Goal: Task Accomplishment & Management: Complete application form

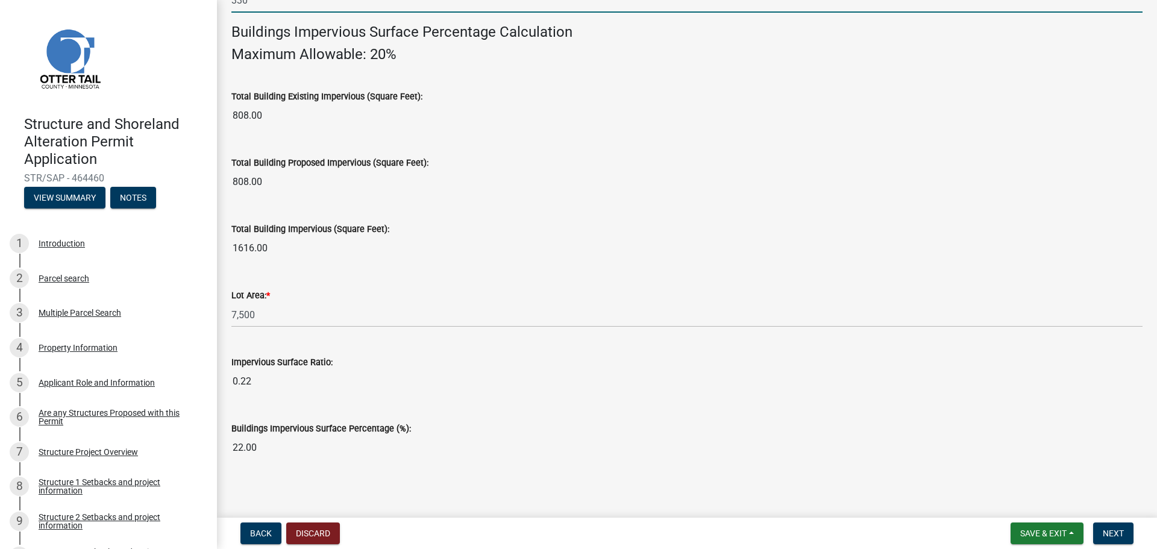
scroll to position [817, 0]
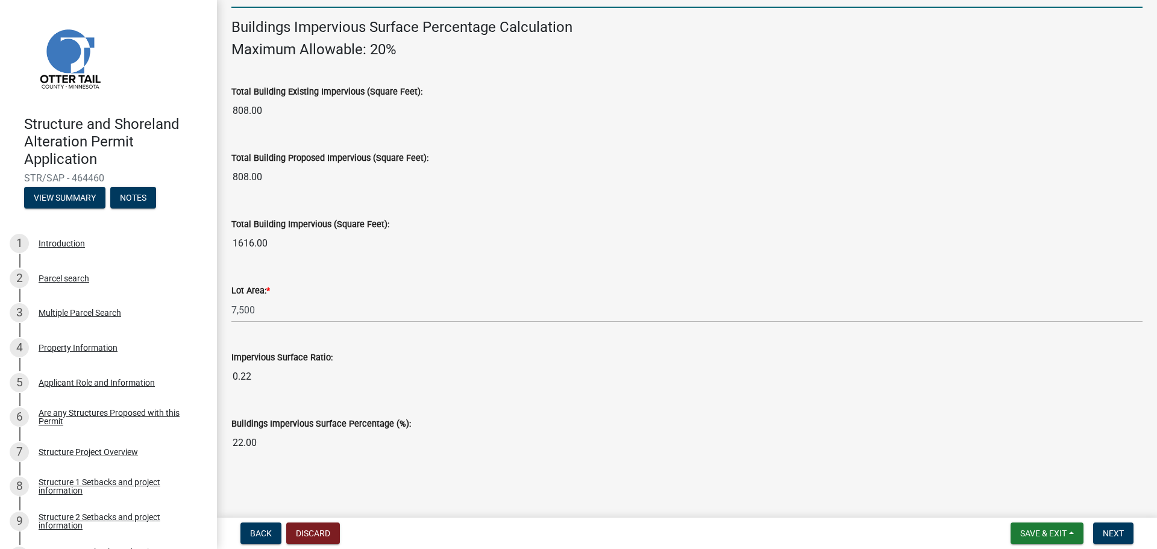
type input "330"
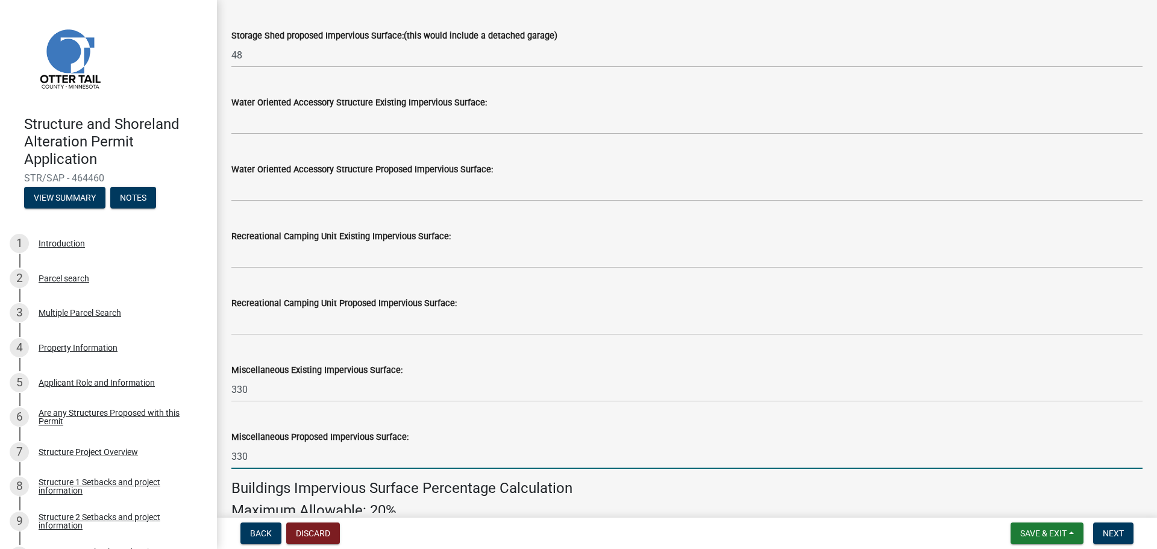
scroll to position [335, 0]
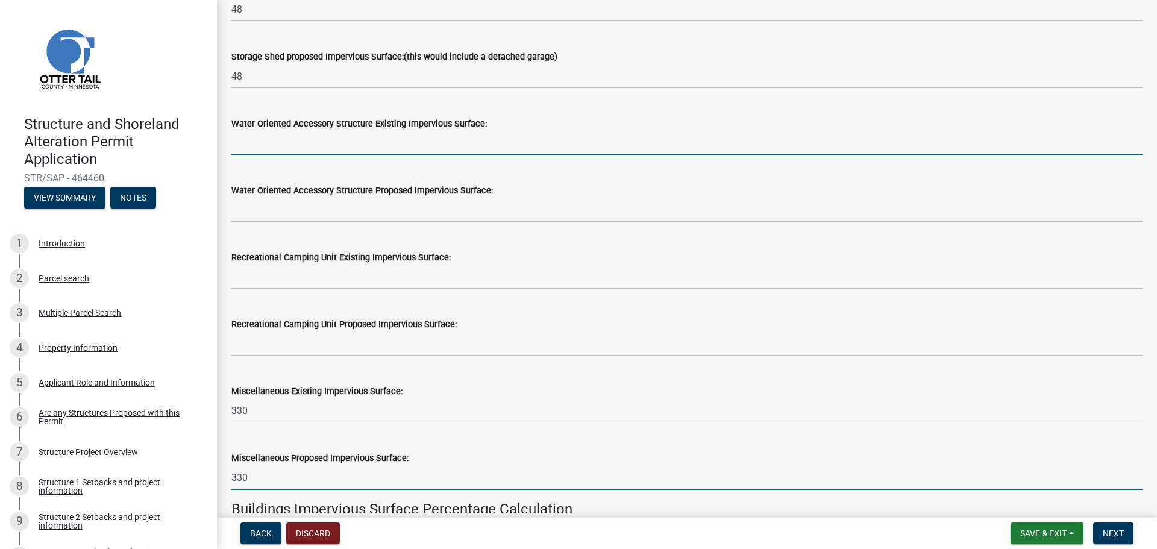
click at [279, 137] on input "text" at bounding box center [686, 143] width 911 height 25
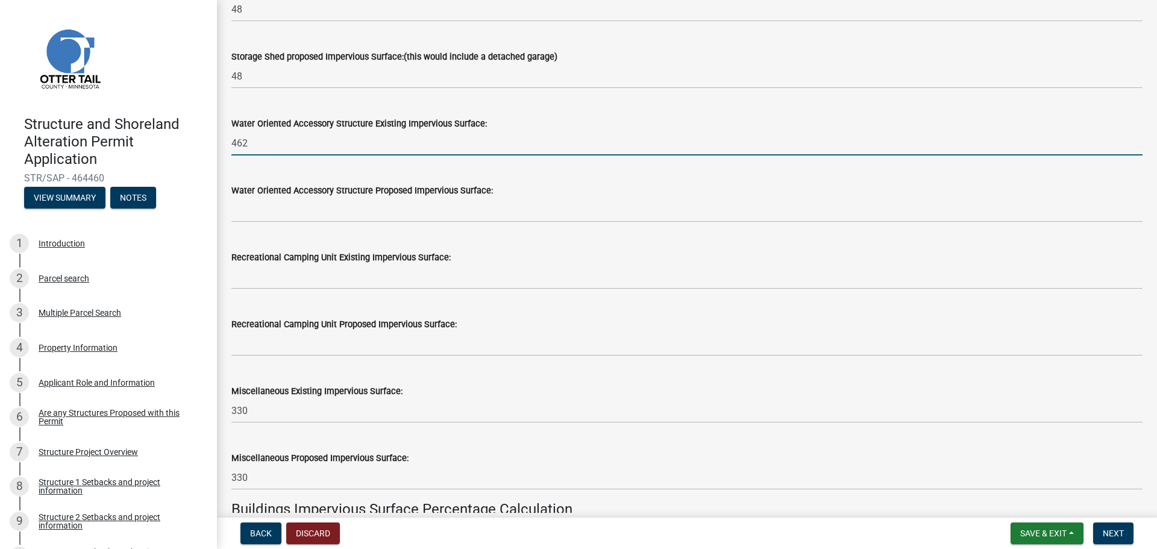
type input "462"
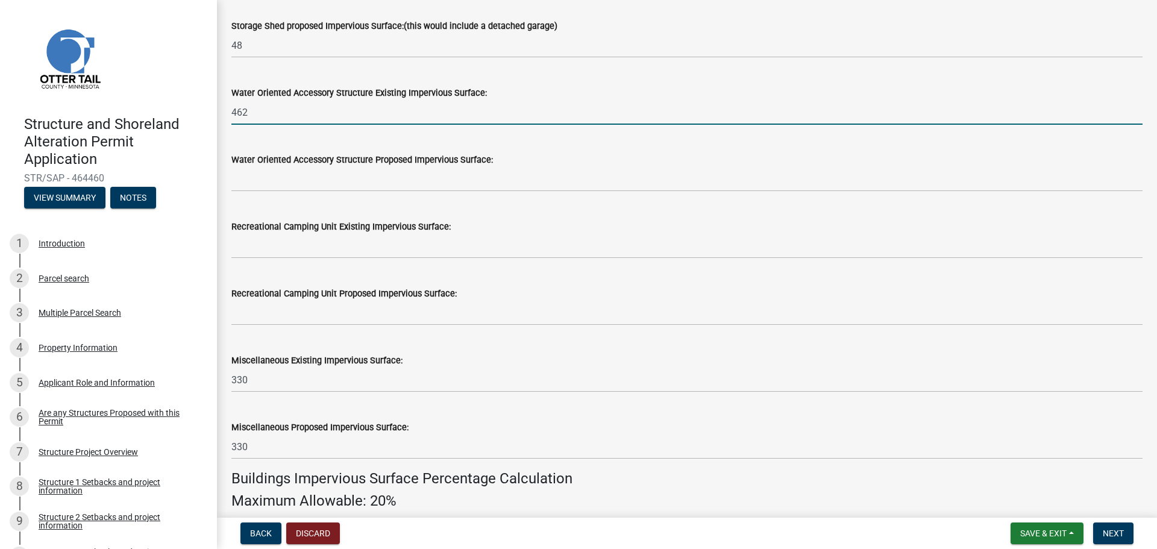
scroll to position [395, 0]
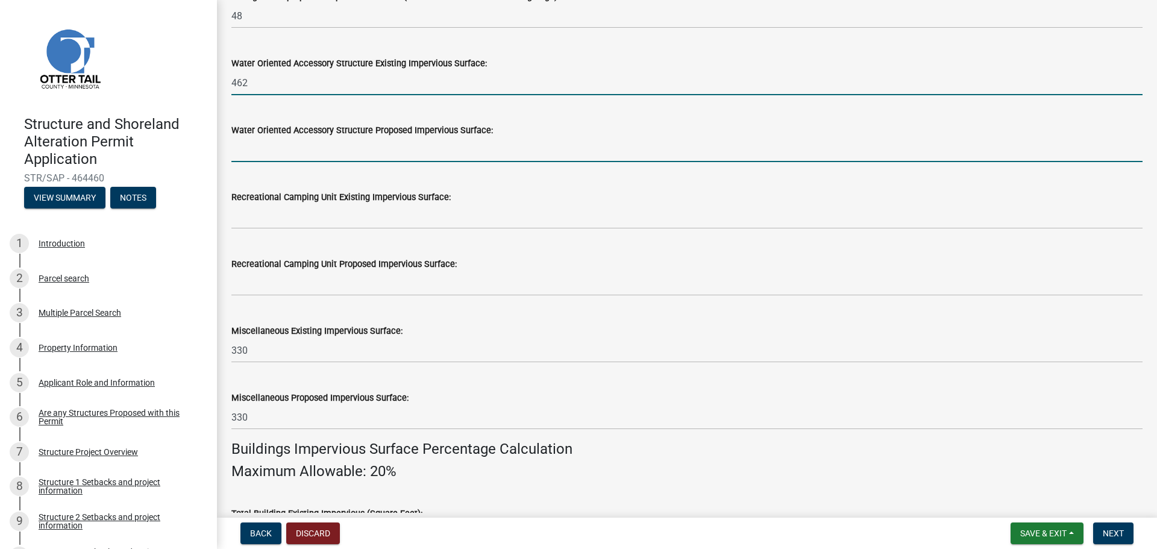
click at [264, 149] on input "text" at bounding box center [686, 149] width 911 height 25
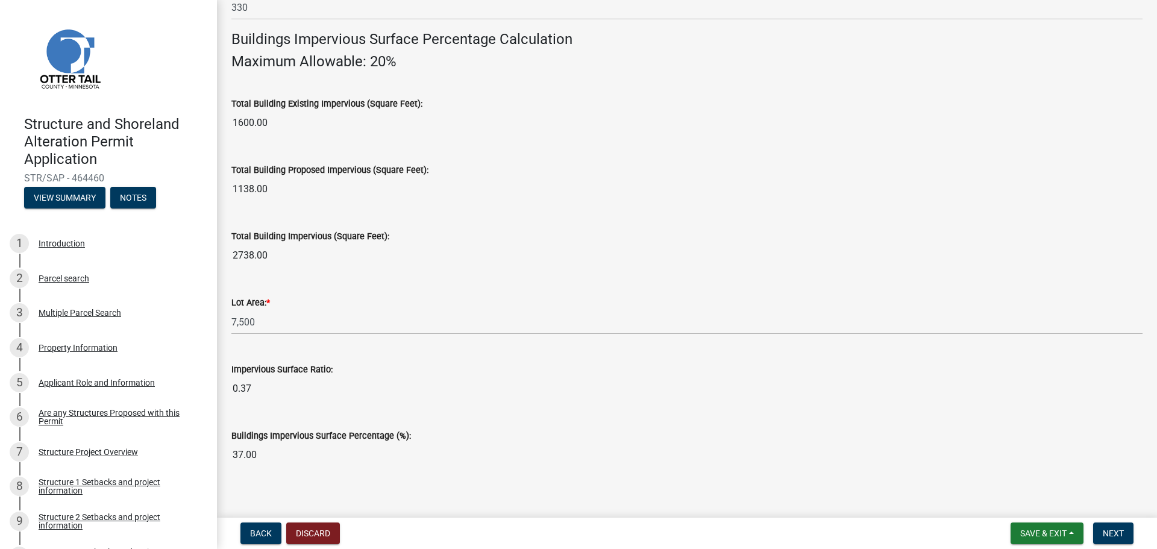
scroll to position [817, 0]
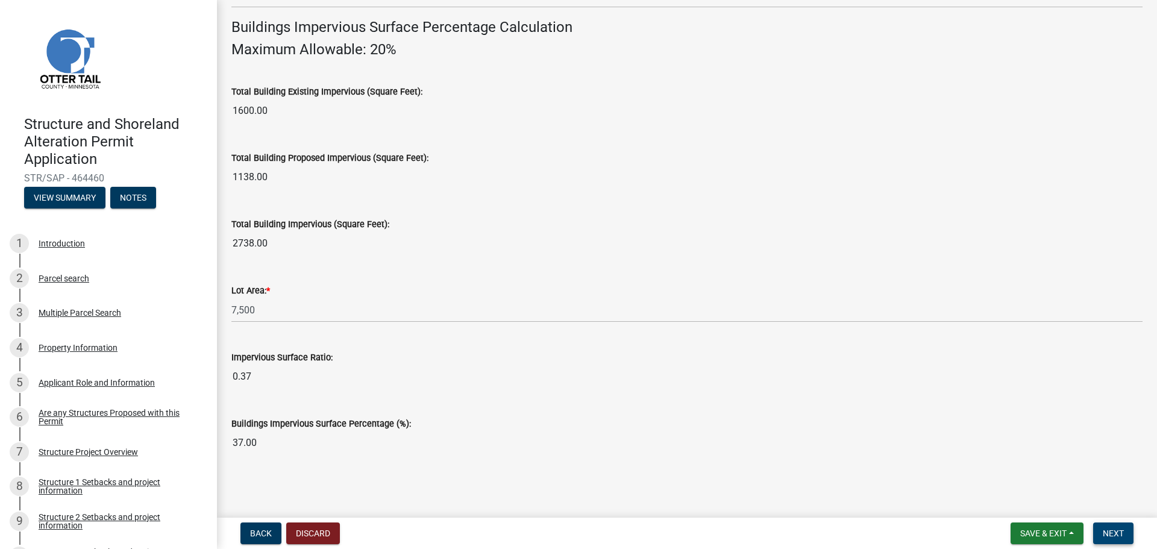
type input "462"
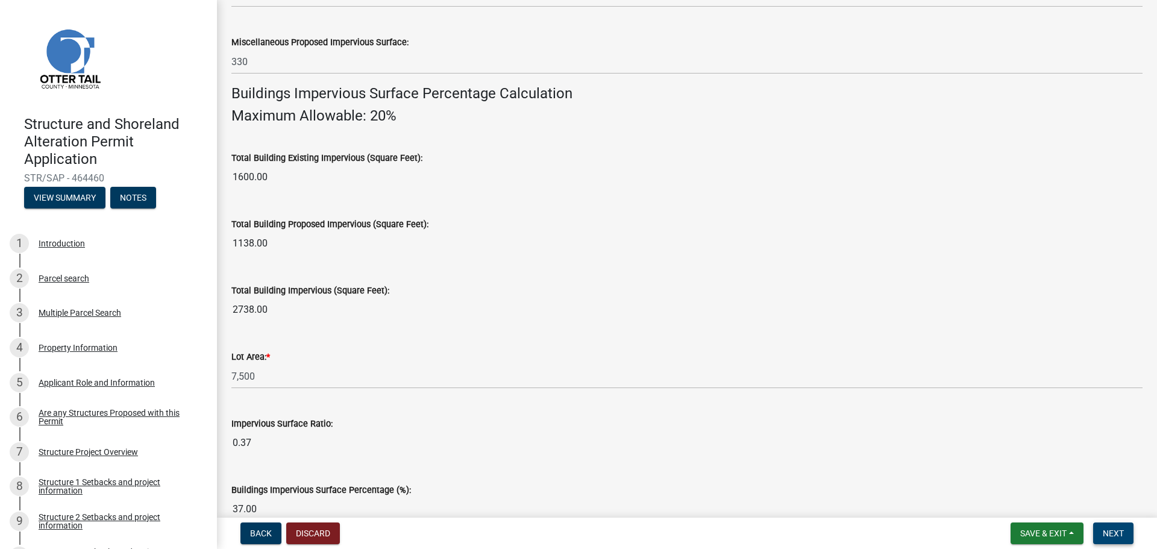
click at [1110, 533] on span "Next" at bounding box center [1112, 533] width 21 height 10
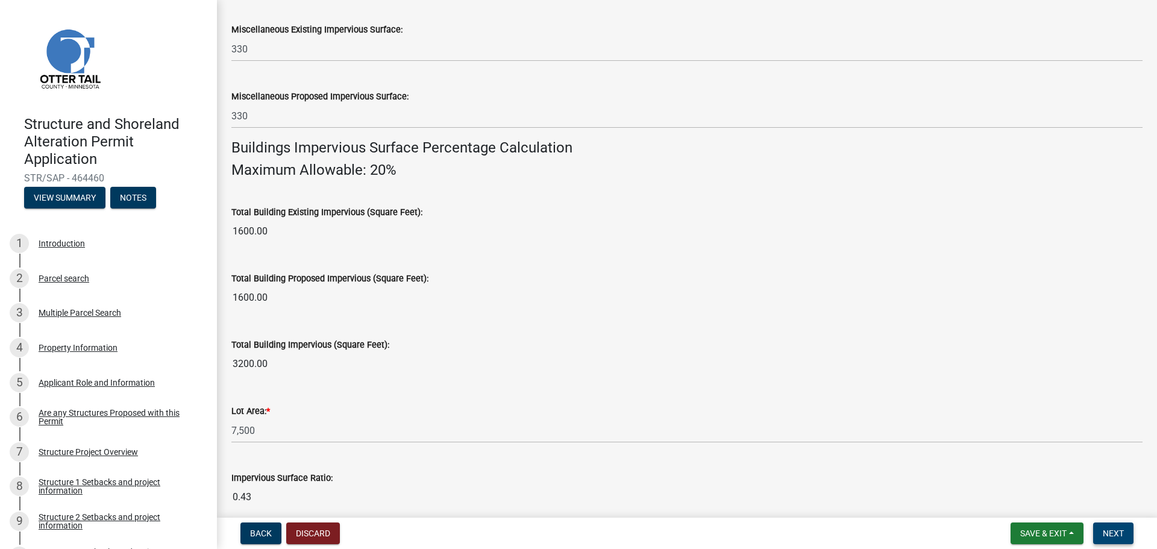
scroll to position [817, 0]
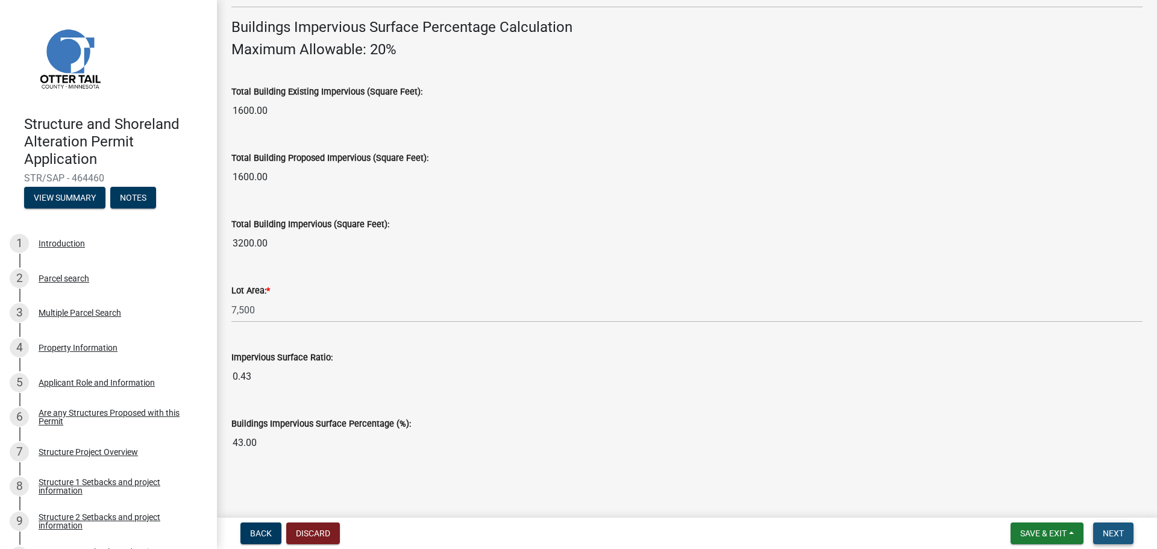
click at [1116, 529] on span "Next" at bounding box center [1112, 533] width 21 height 10
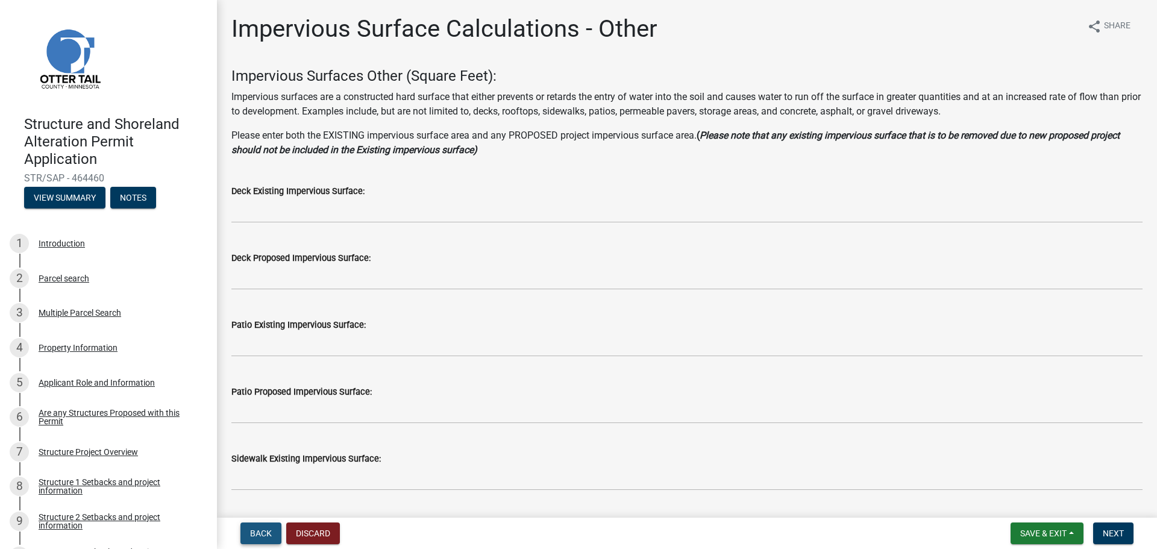
click at [257, 536] on span "Back" at bounding box center [261, 533] width 22 height 10
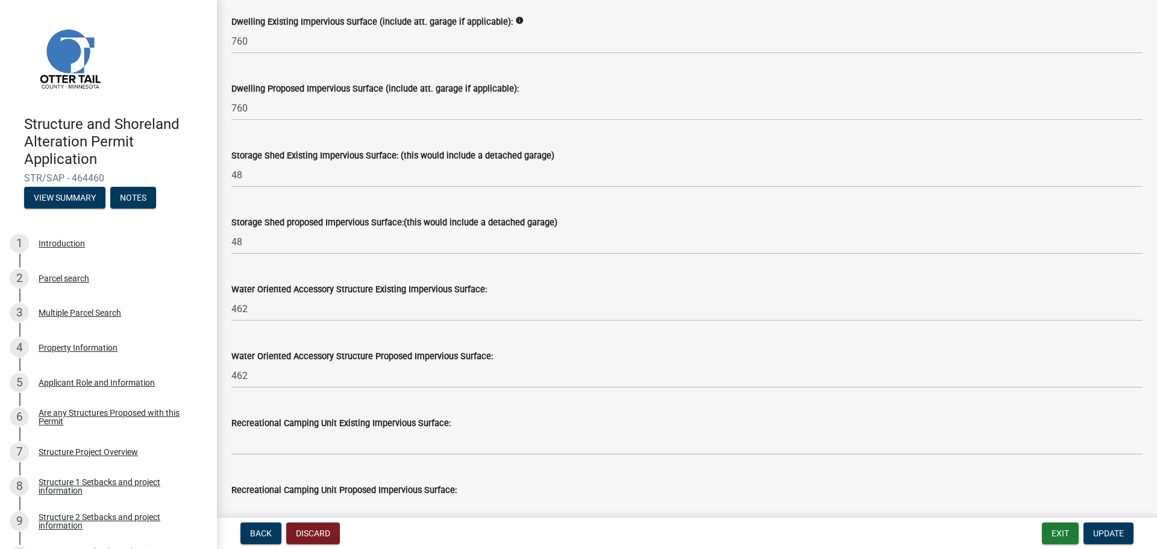
scroll to position [181, 0]
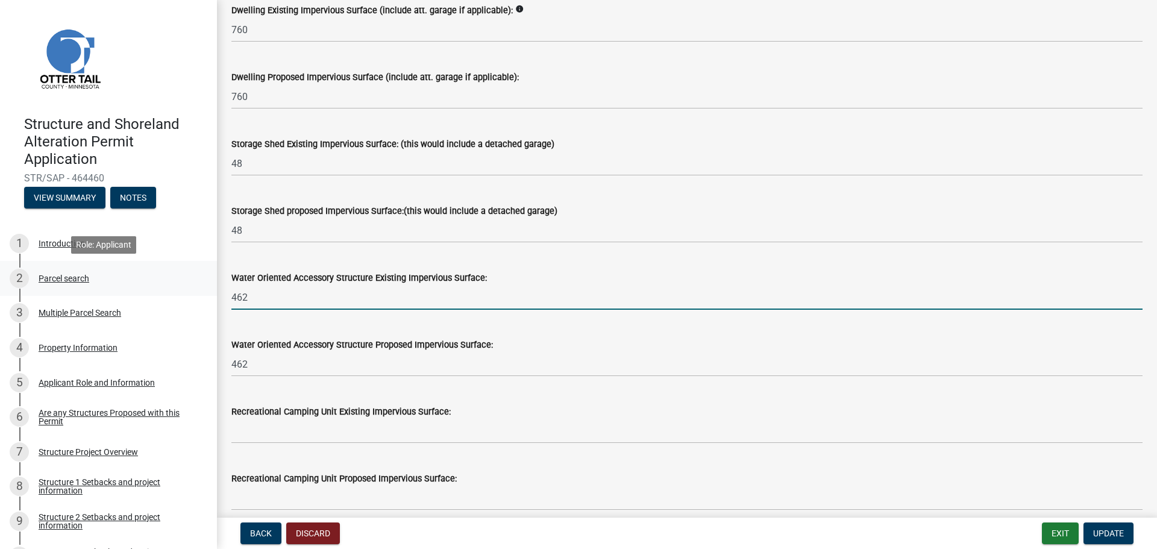
drag, startPoint x: 255, startPoint y: 297, endPoint x: 181, endPoint y: 294, distance: 74.8
click at [181, 294] on div "Structure and Shoreland Alteration Permit Application STR/SAP - 464460 View Sum…" at bounding box center [578, 274] width 1157 height 549
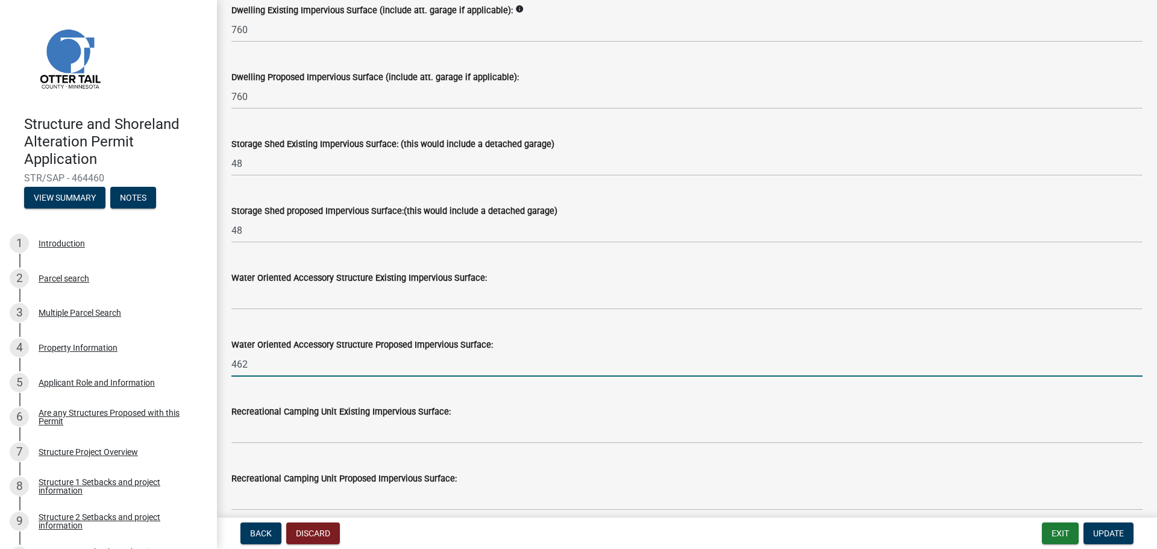
drag, startPoint x: 251, startPoint y: 367, endPoint x: 211, endPoint y: 360, distance: 40.4
click at [211, 360] on div "Structure and Shoreland Alteration Permit Application STR/SAP - 464460 View Sum…" at bounding box center [578, 274] width 1157 height 549
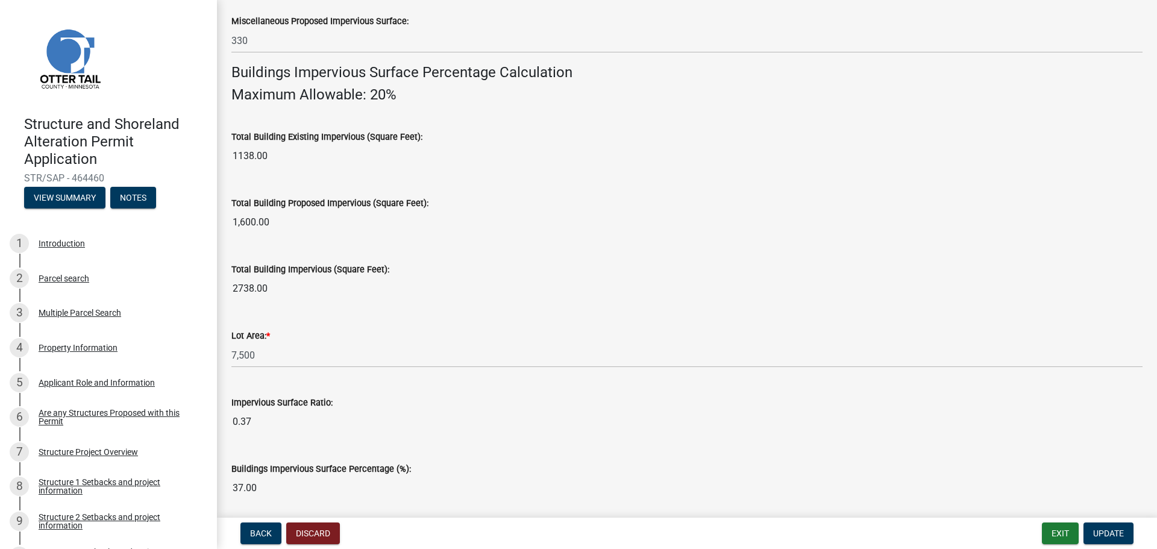
scroll to position [817, 0]
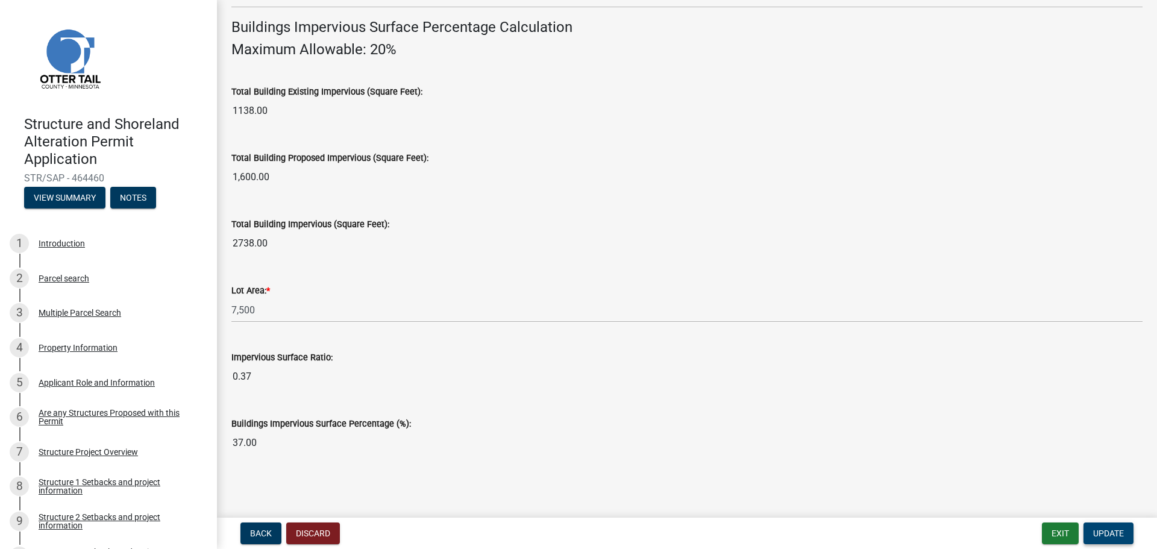
click at [1107, 536] on span "Update" at bounding box center [1108, 533] width 31 height 10
click at [1102, 532] on span "Update" at bounding box center [1108, 533] width 31 height 10
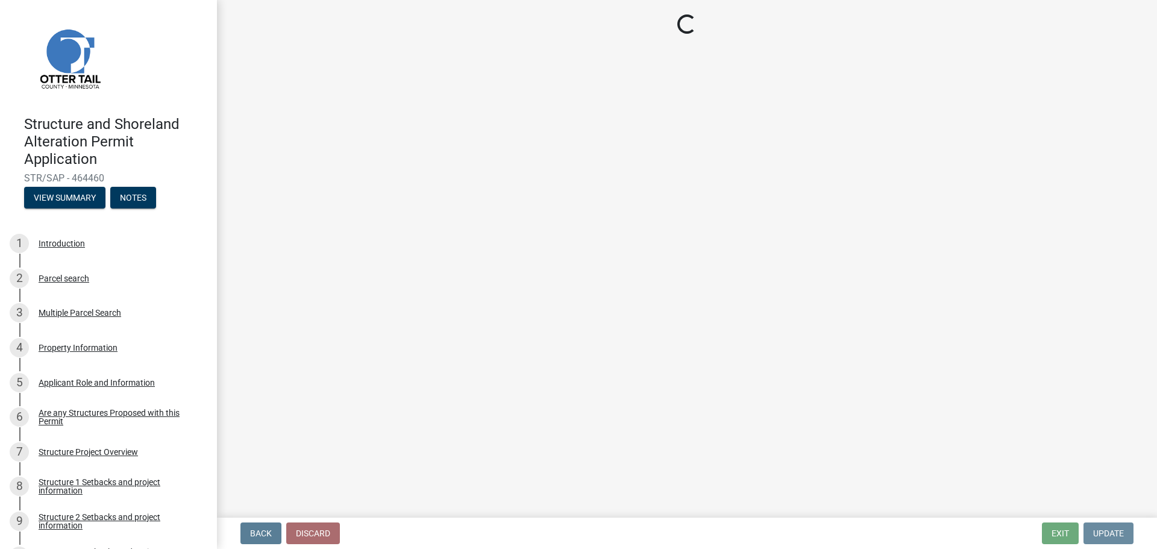
scroll to position [0, 0]
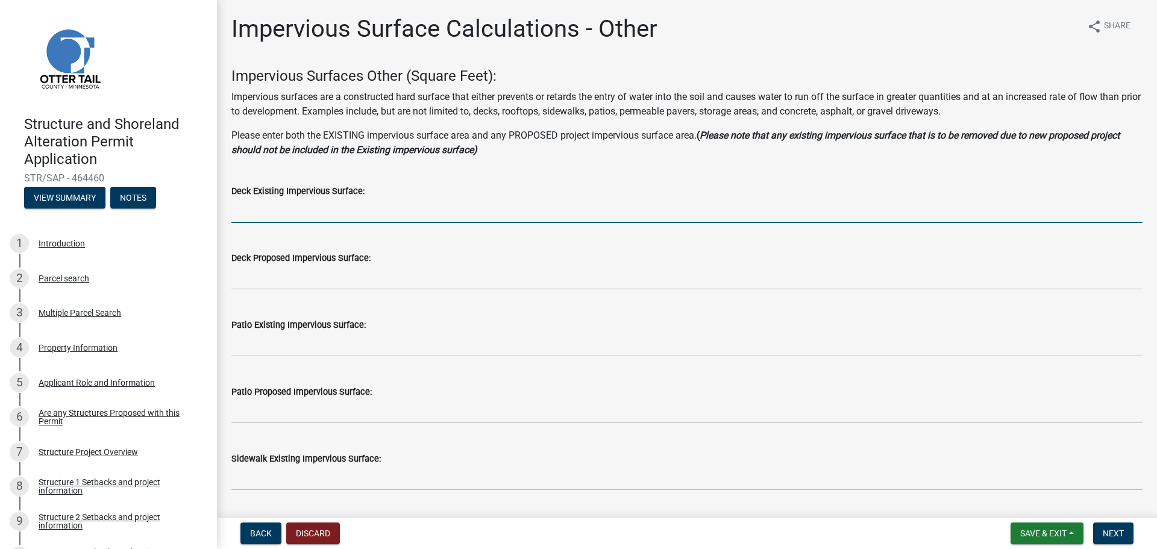
click at [254, 205] on input "text" at bounding box center [686, 210] width 911 height 25
type input "330"
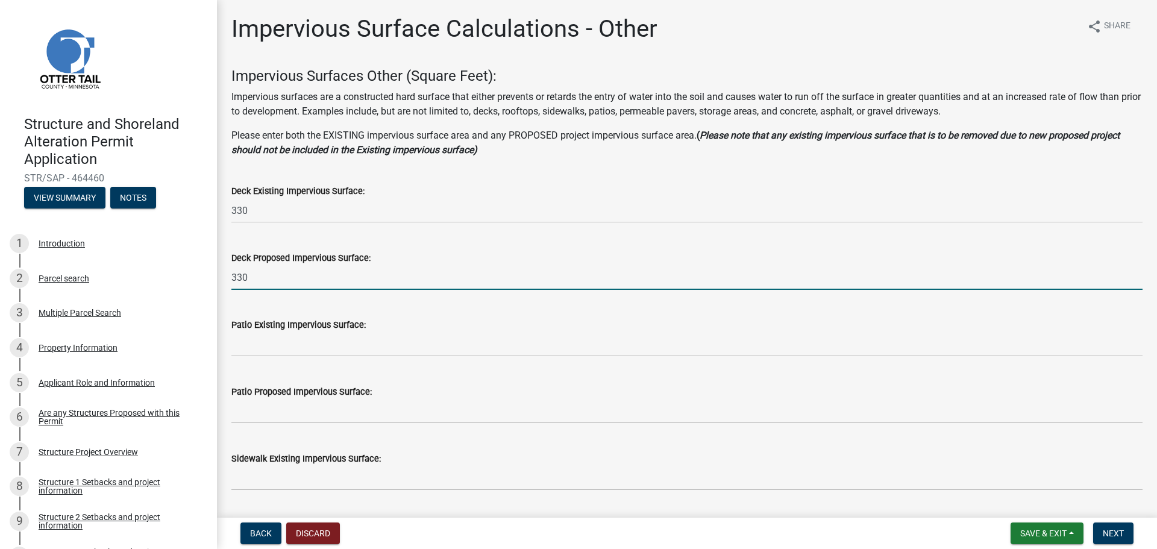
type input "330"
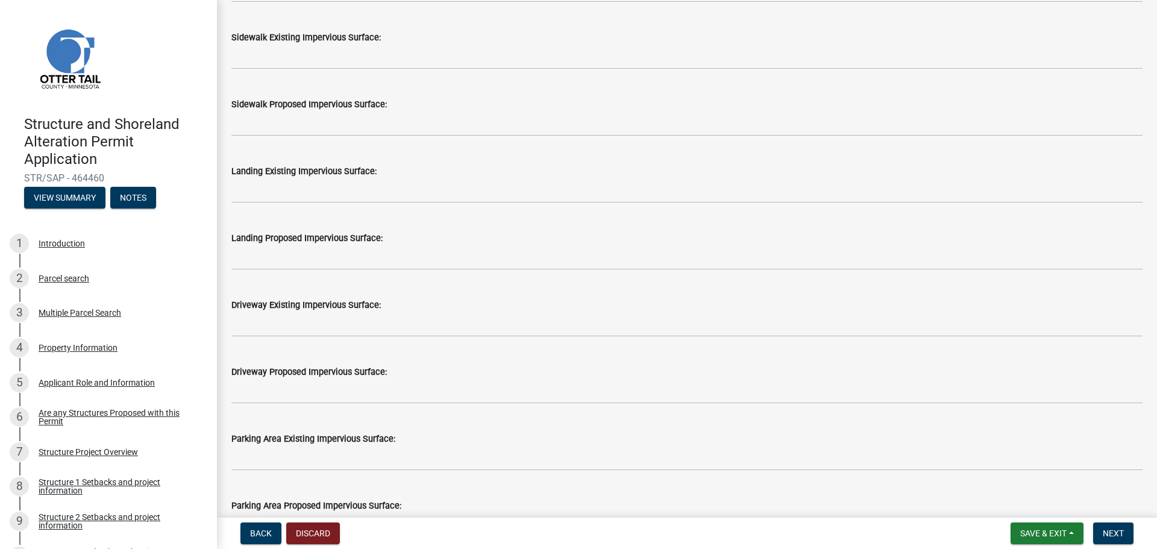
scroll to position [422, 0]
click at [263, 533] on span "Back" at bounding box center [261, 533] width 22 height 10
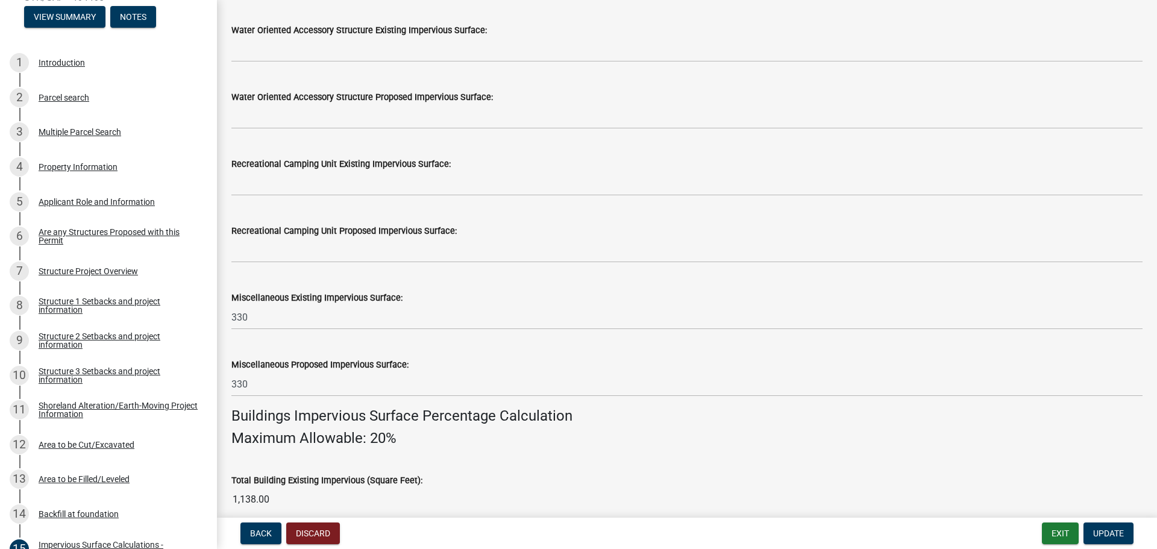
scroll to position [482, 0]
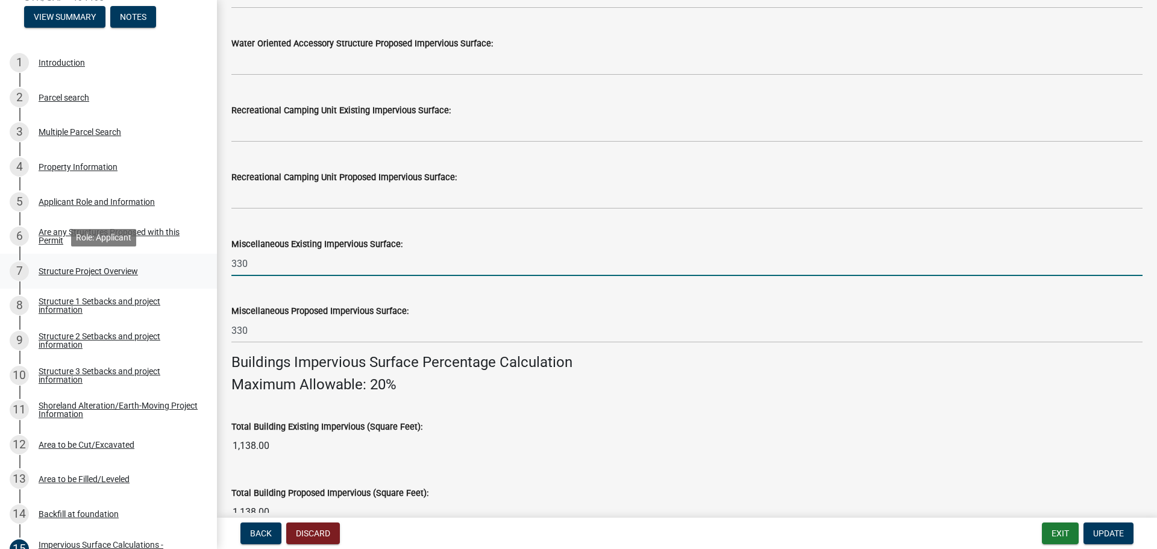
drag, startPoint x: 259, startPoint y: 260, endPoint x: 205, endPoint y: 257, distance: 54.3
click at [205, 257] on div "Structure and Shoreland Alteration Permit Application STR/SAP - 464460 View Sum…" at bounding box center [578, 274] width 1157 height 549
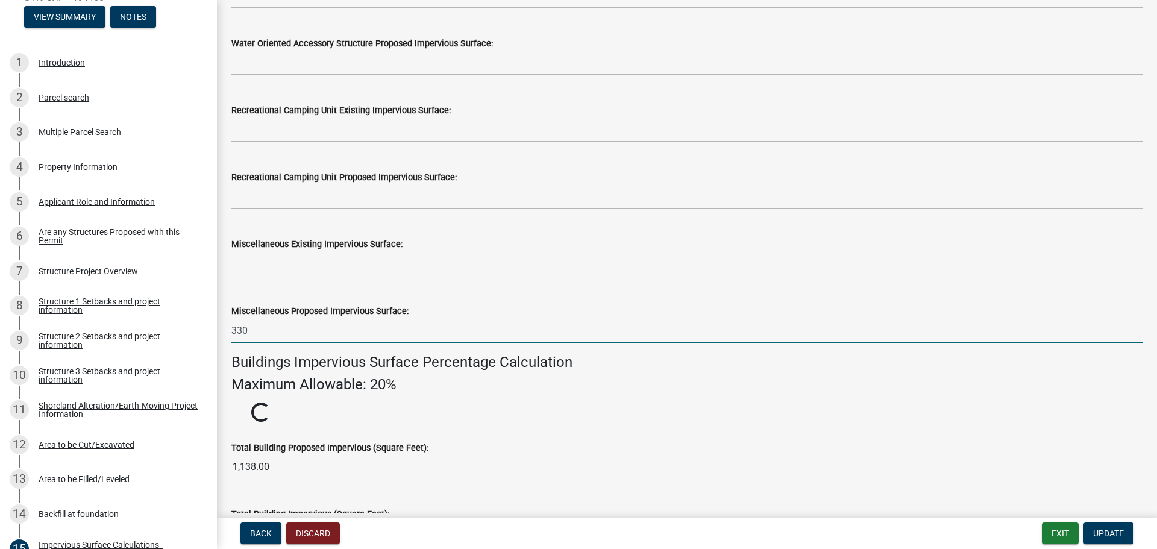
drag, startPoint x: 251, startPoint y: 329, endPoint x: 209, endPoint y: 337, distance: 42.3
click at [209, 337] on div "Structure and Shoreland Alteration Permit Application STR/SAP - 464460 View Sum…" at bounding box center [578, 274] width 1157 height 549
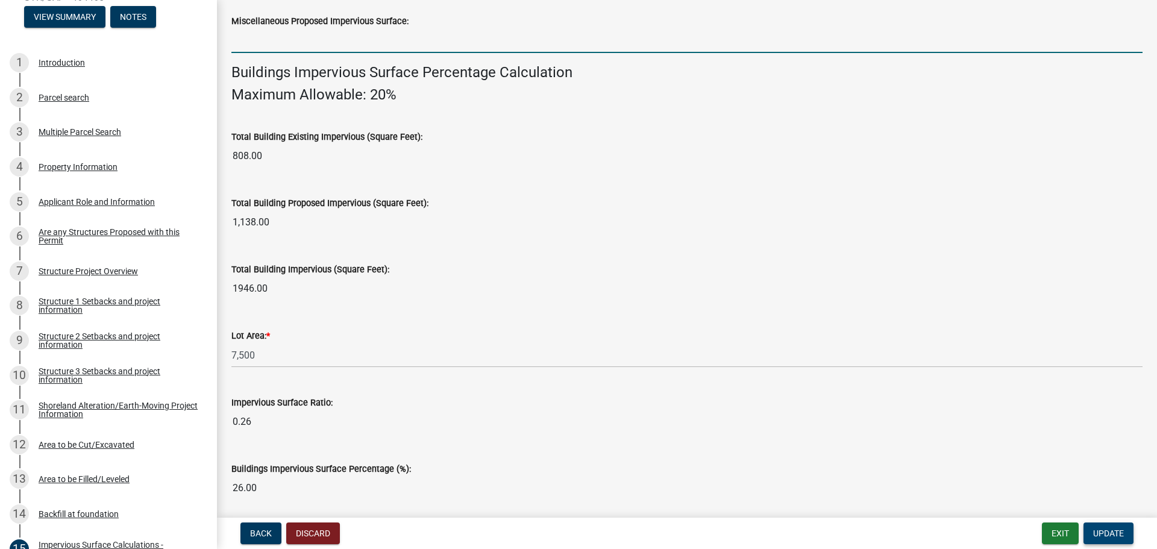
scroll to position [751, 0]
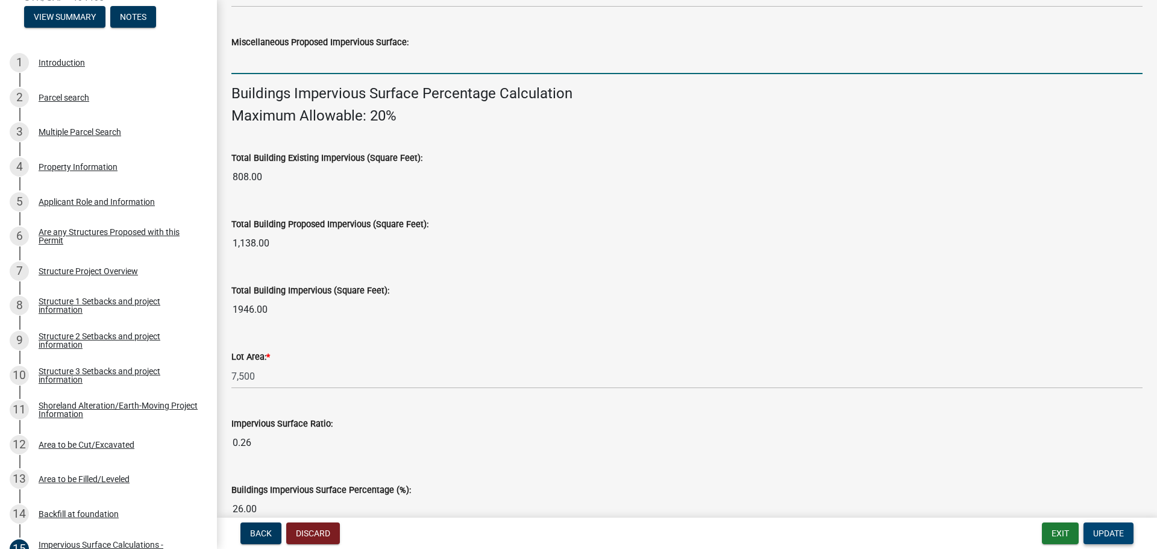
click at [1111, 531] on span "Update" at bounding box center [1108, 533] width 31 height 10
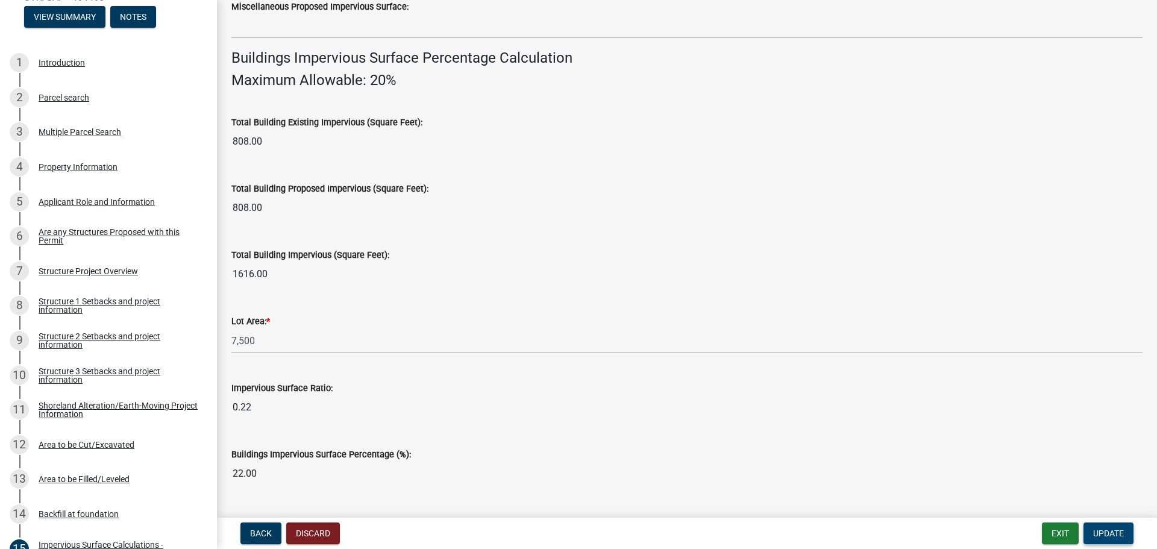
scroll to position [817, 0]
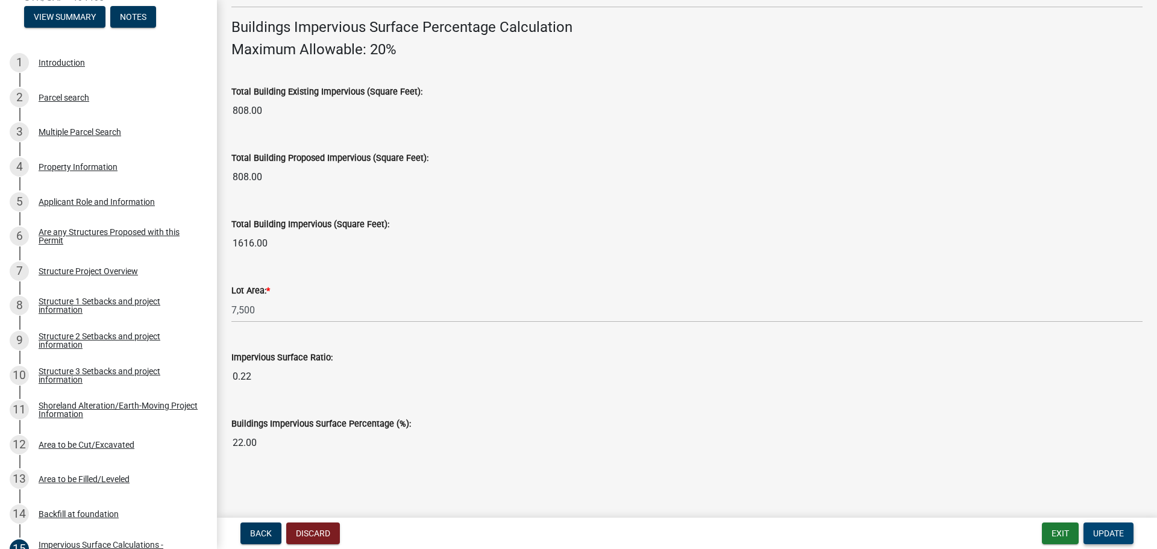
click at [1101, 530] on span "Update" at bounding box center [1108, 533] width 31 height 10
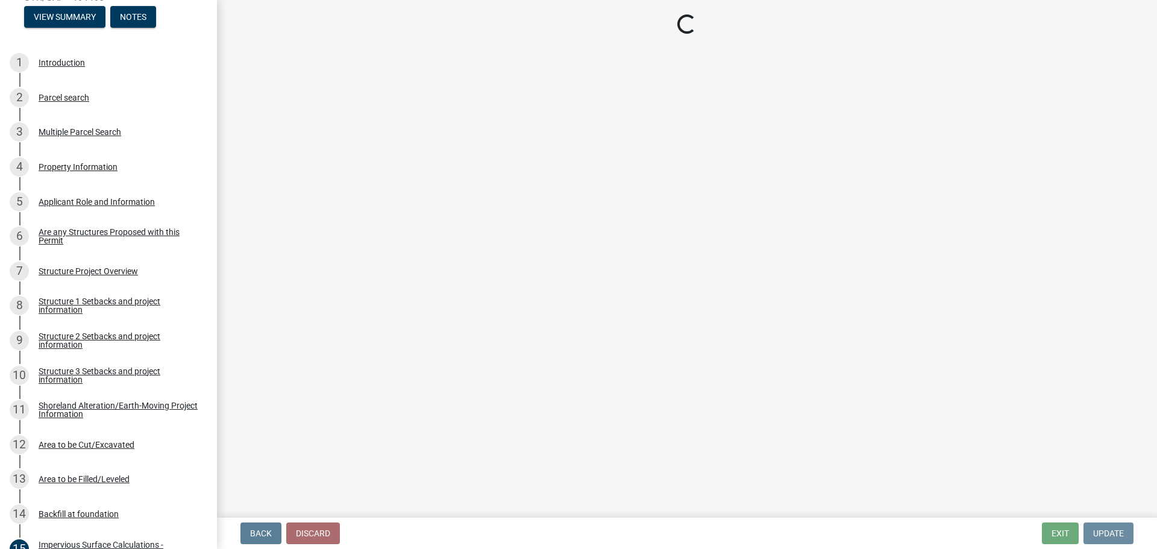
scroll to position [0, 0]
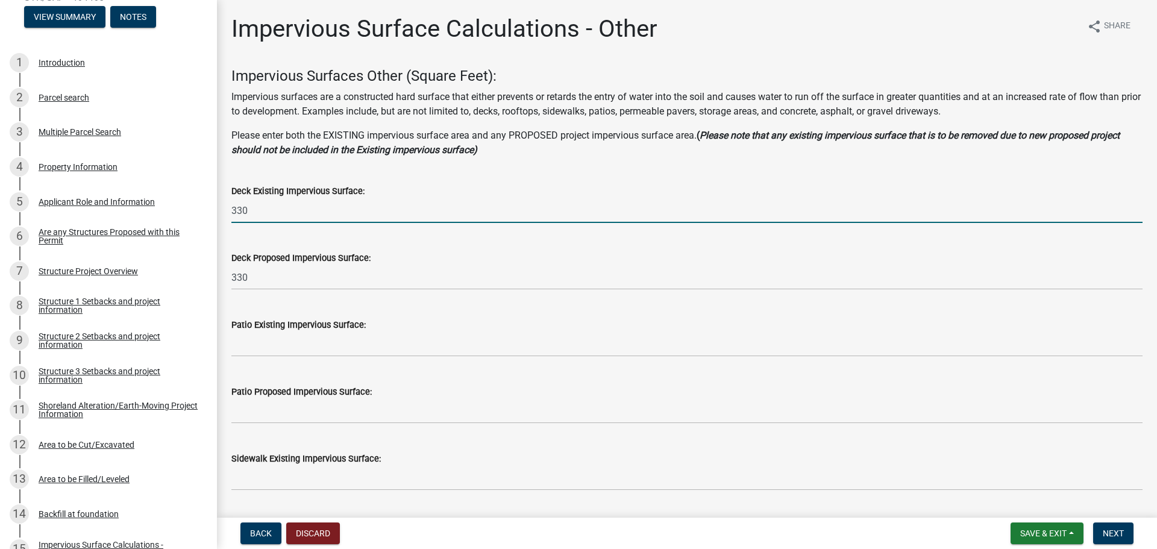
drag, startPoint x: 249, startPoint y: 209, endPoint x: 219, endPoint y: 206, distance: 30.3
type input "200"
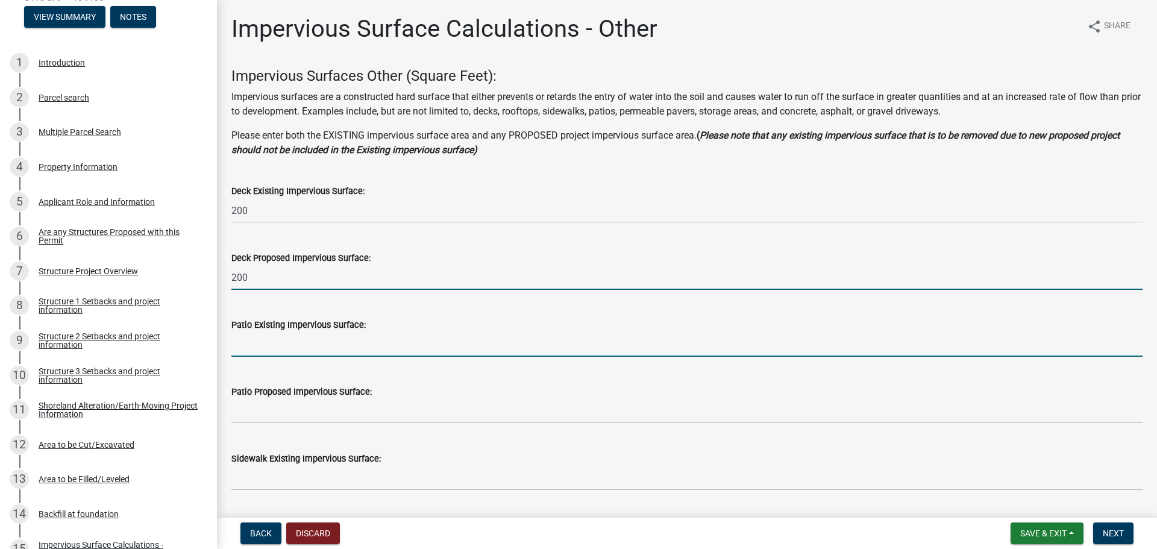
click at [452, 345] on input "text" at bounding box center [686, 344] width 911 height 25
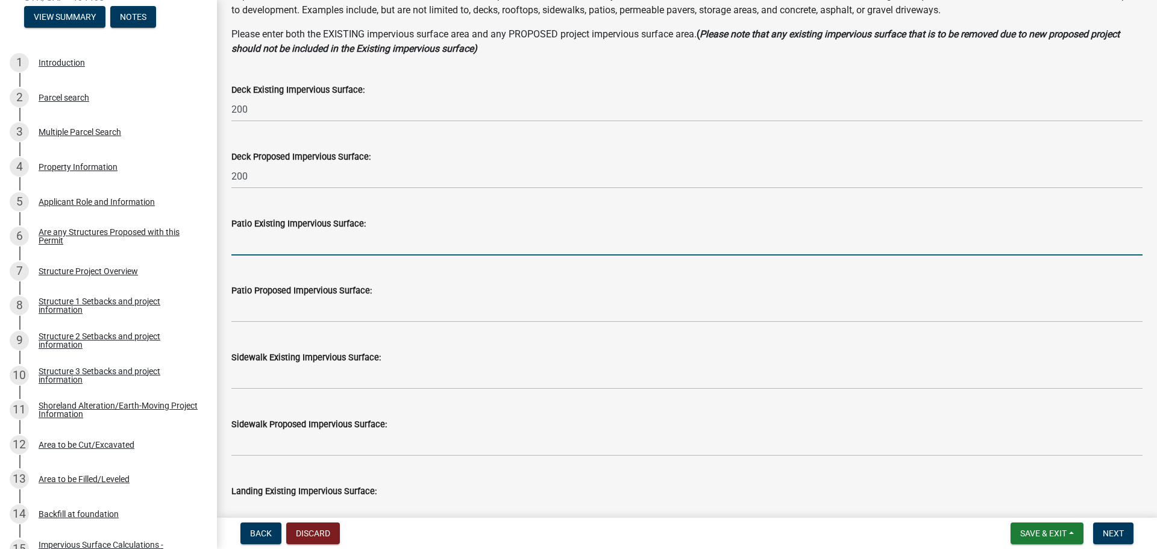
scroll to position [120, 0]
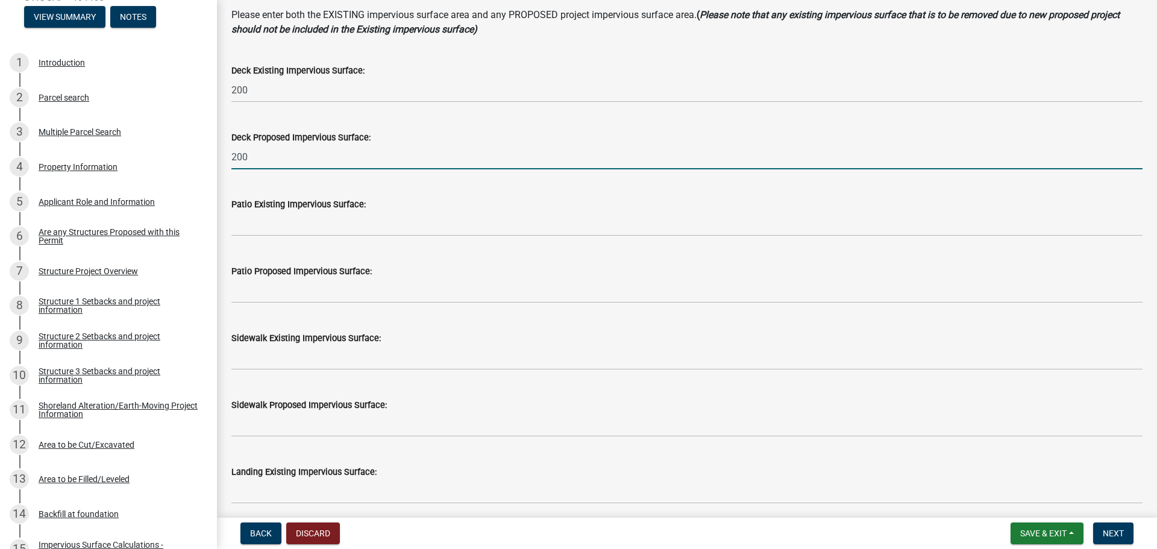
drag, startPoint x: 251, startPoint y: 158, endPoint x: 226, endPoint y: 154, distance: 25.0
click at [226, 154] on div "Deck Proposed Impervious Surface: 200" at bounding box center [686, 141] width 929 height 56
type input "300"
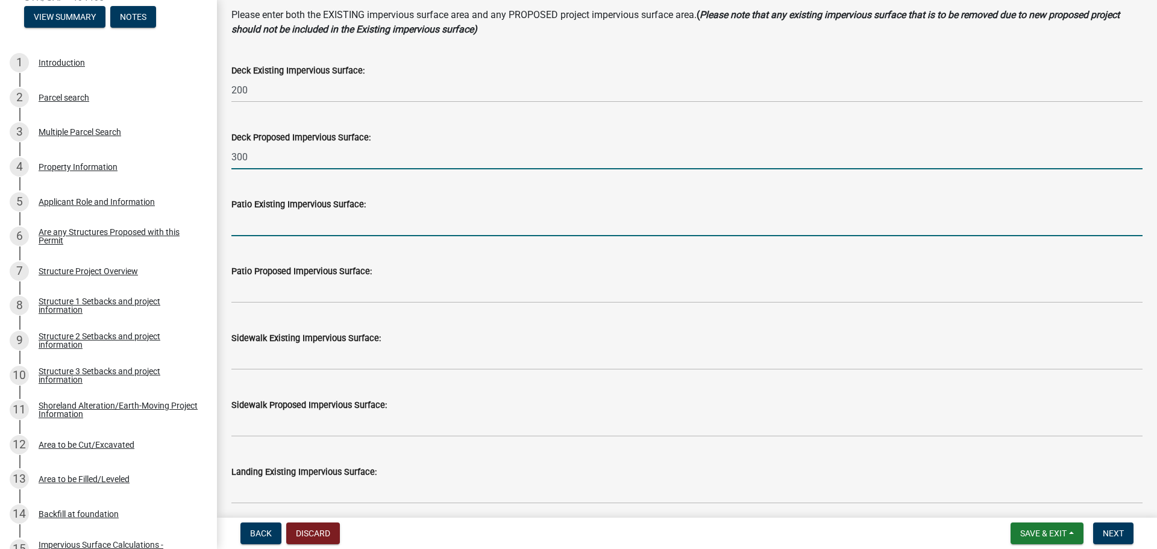
click at [290, 227] on input "text" at bounding box center [686, 223] width 911 height 25
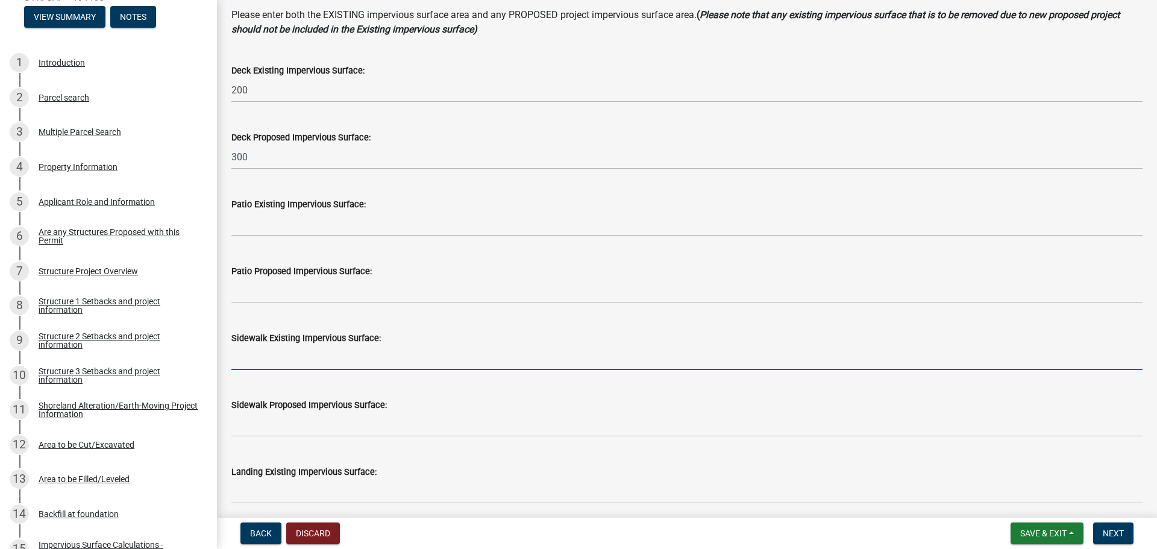
click at [252, 355] on input "text" at bounding box center [686, 357] width 911 height 25
type input "100"
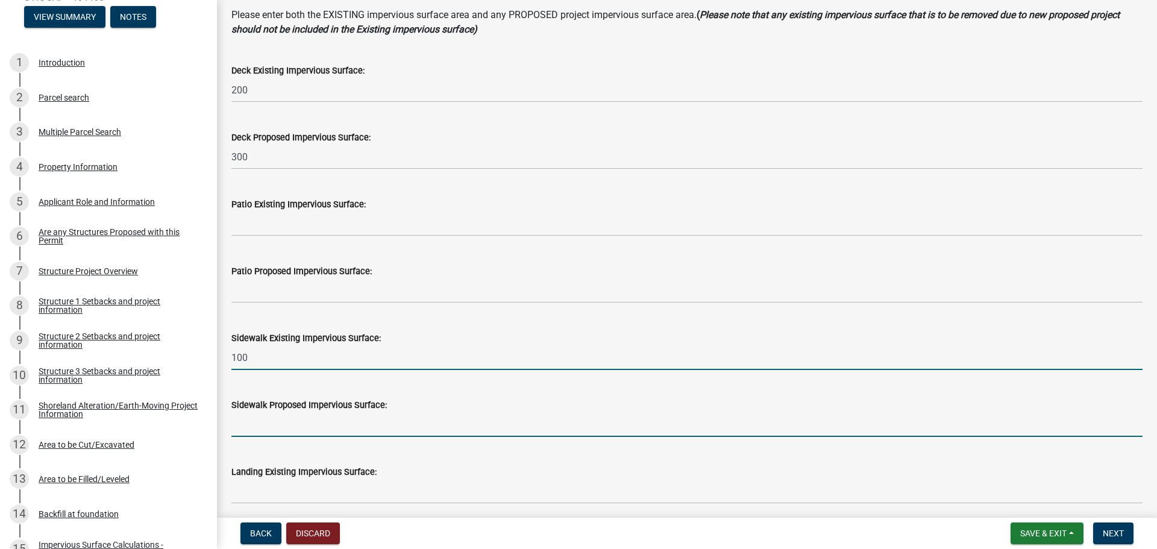
click at [278, 427] on input "text" at bounding box center [686, 424] width 911 height 25
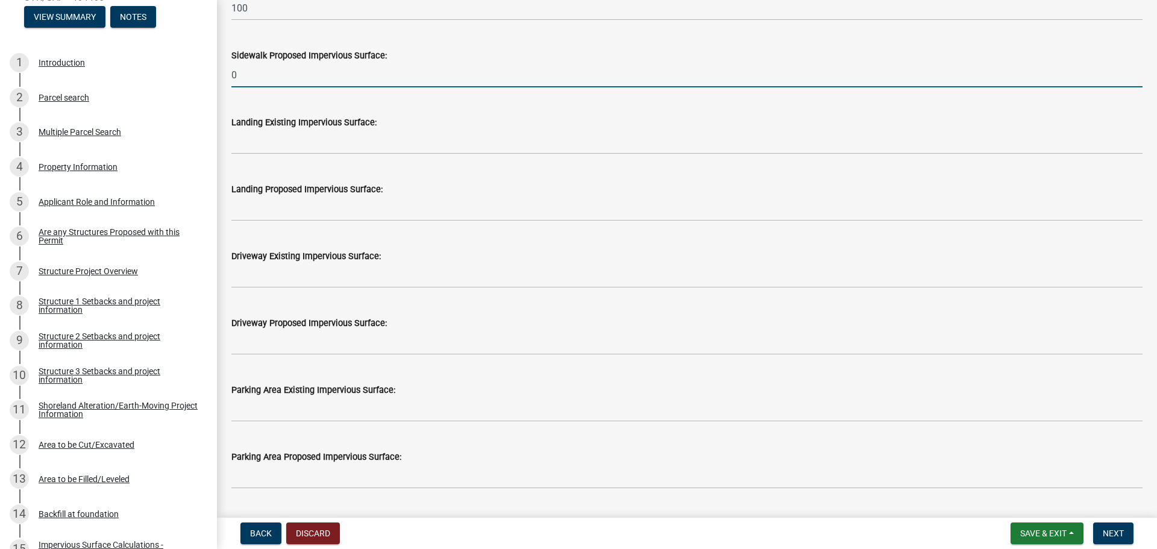
scroll to position [482, 0]
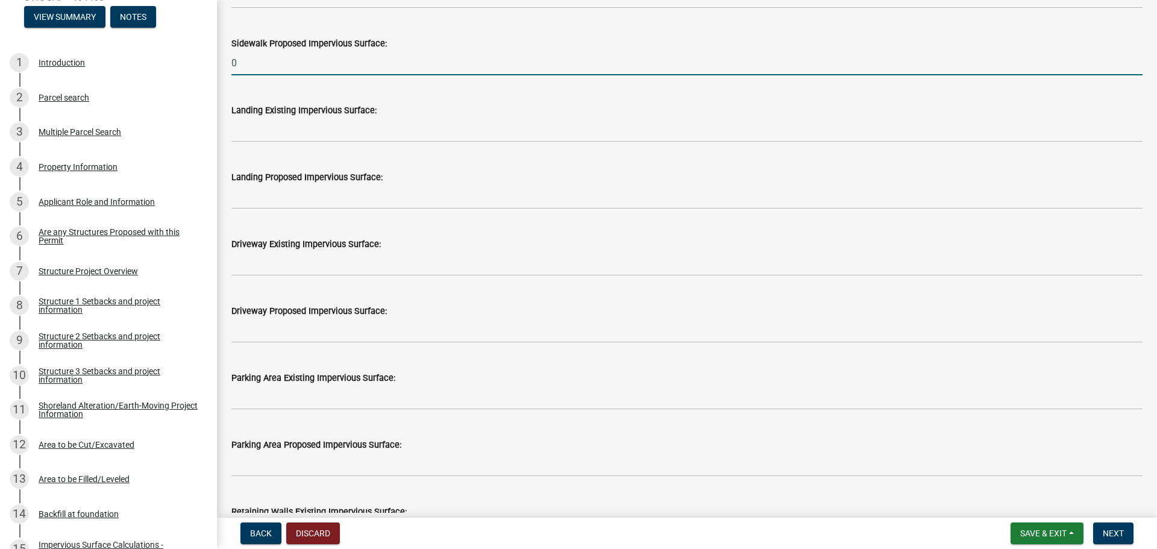
type input "0"
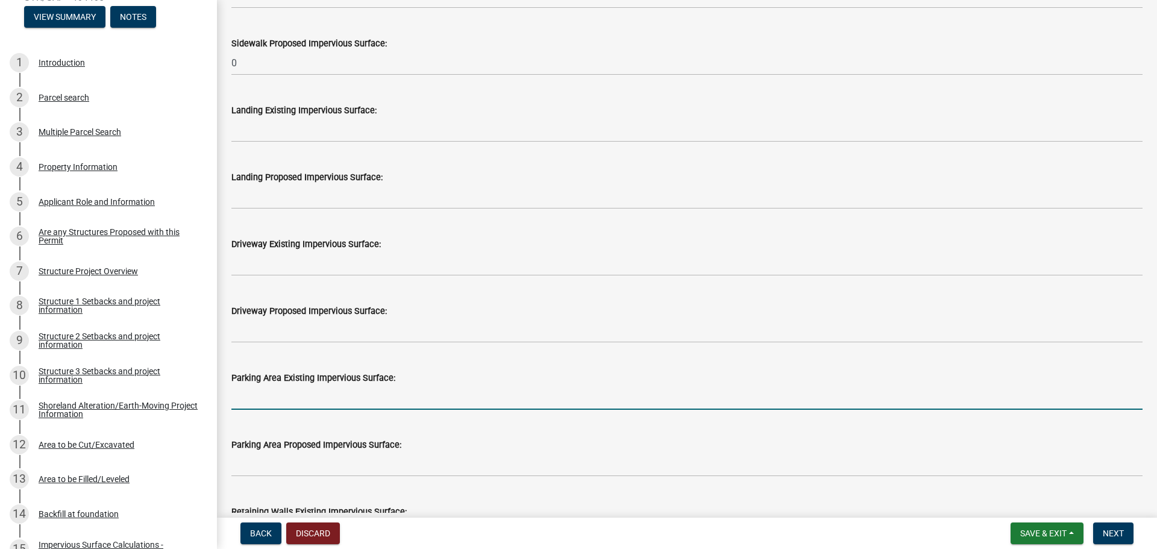
click at [274, 397] on input "text" at bounding box center [686, 397] width 911 height 25
type input "462"
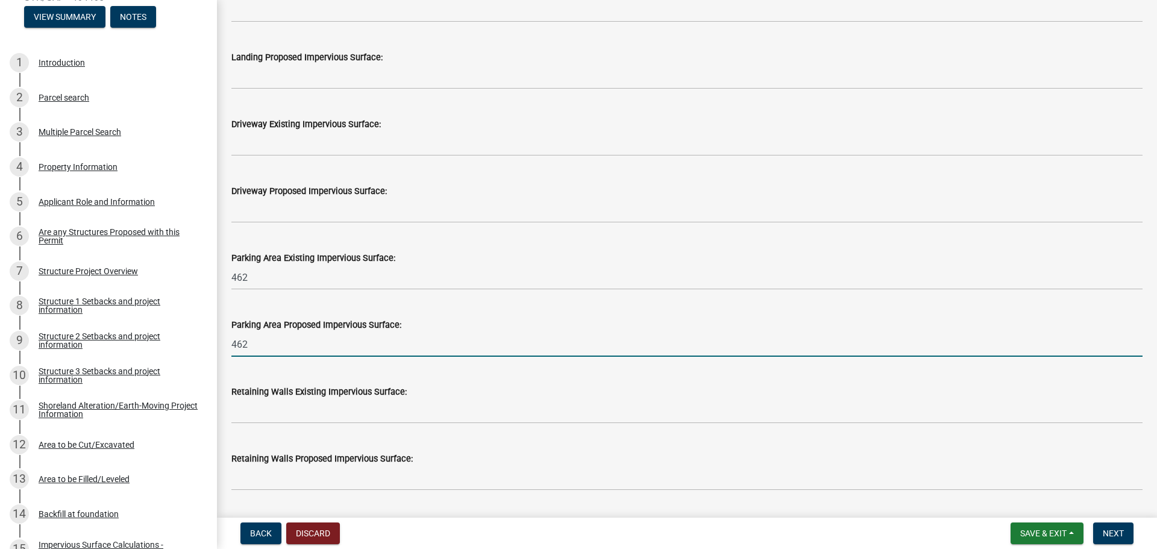
scroll to position [602, 0]
type input "462"
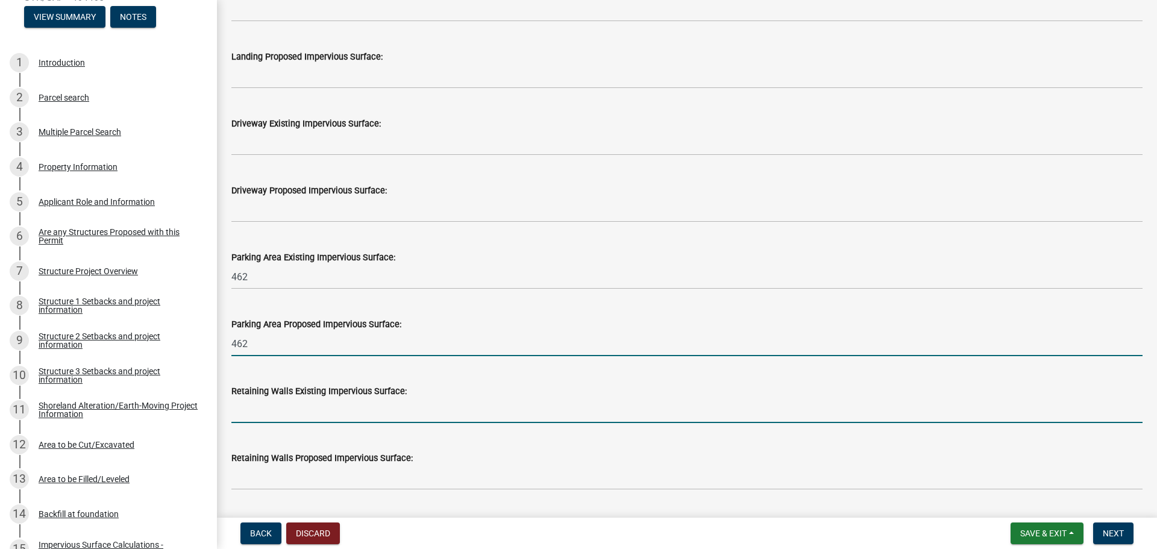
click at [267, 418] on input "text" at bounding box center [686, 410] width 911 height 25
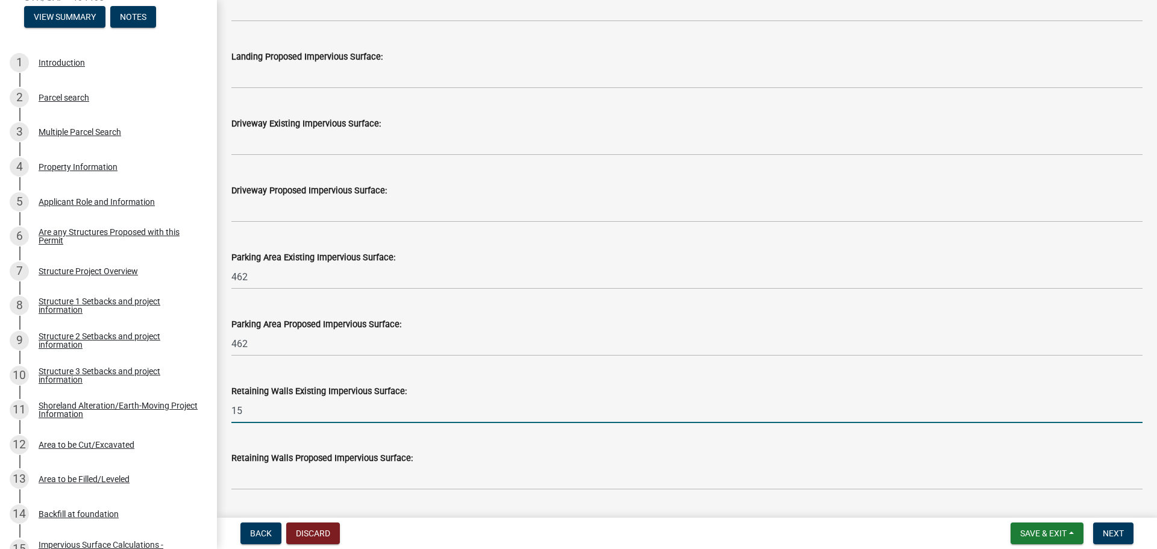
type input "15"
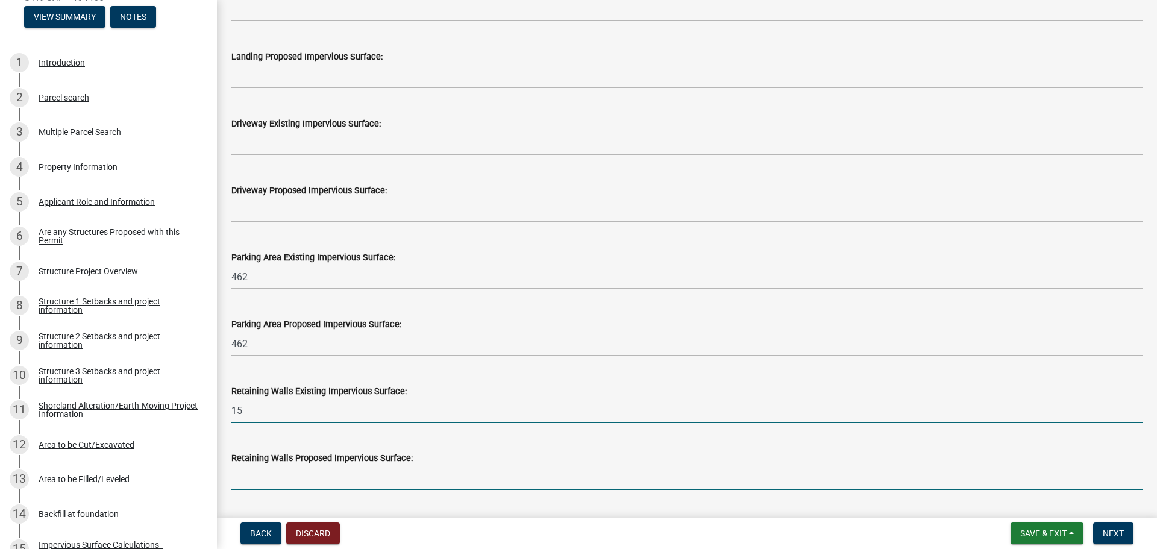
click at [277, 482] on input "text" at bounding box center [686, 477] width 911 height 25
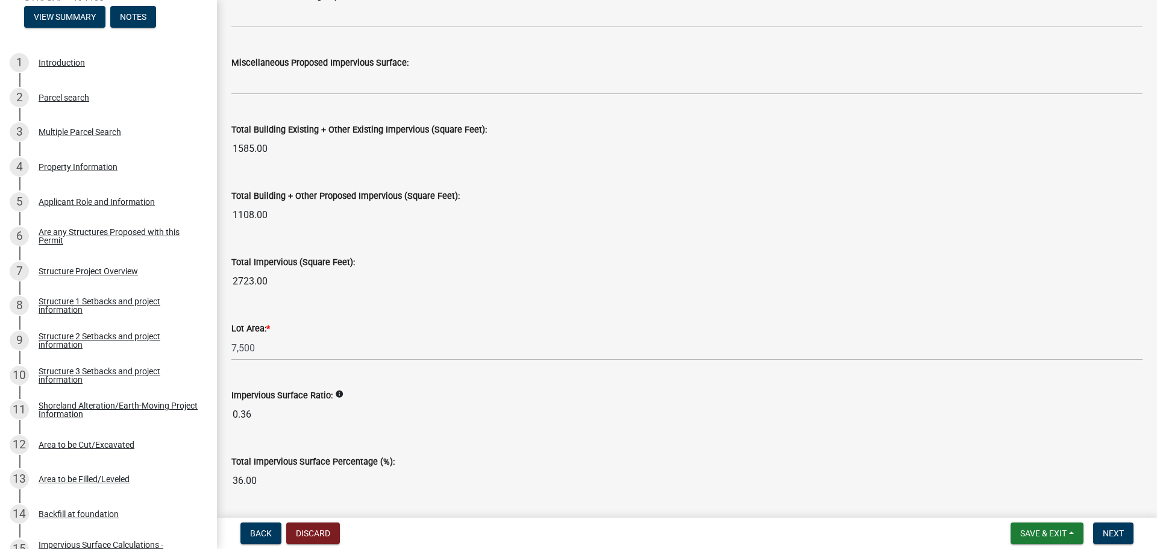
scroll to position [1303, 0]
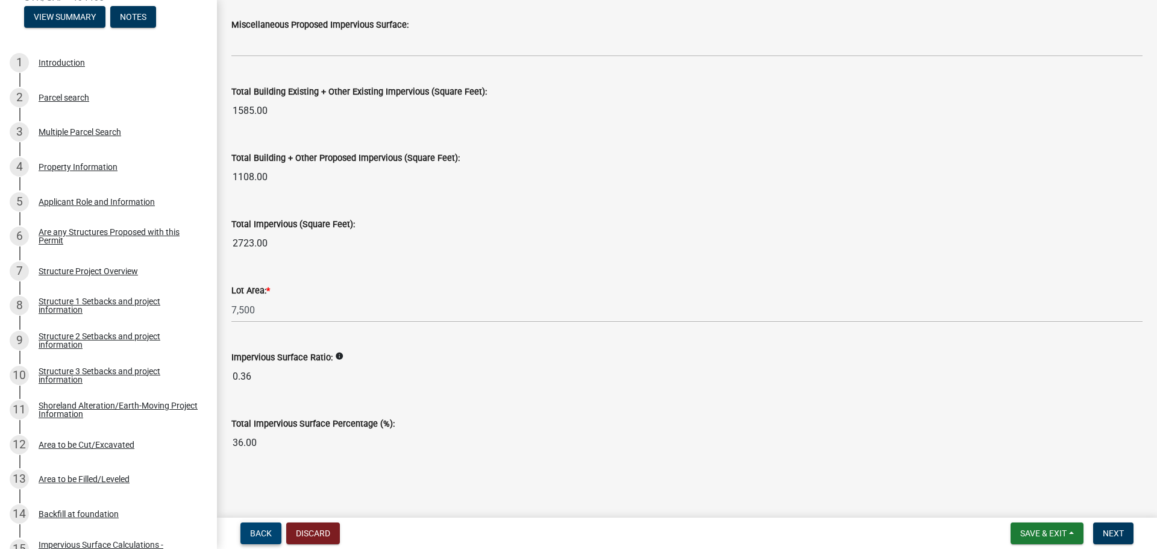
type input "15"
click at [262, 534] on span "Back" at bounding box center [261, 533] width 22 height 10
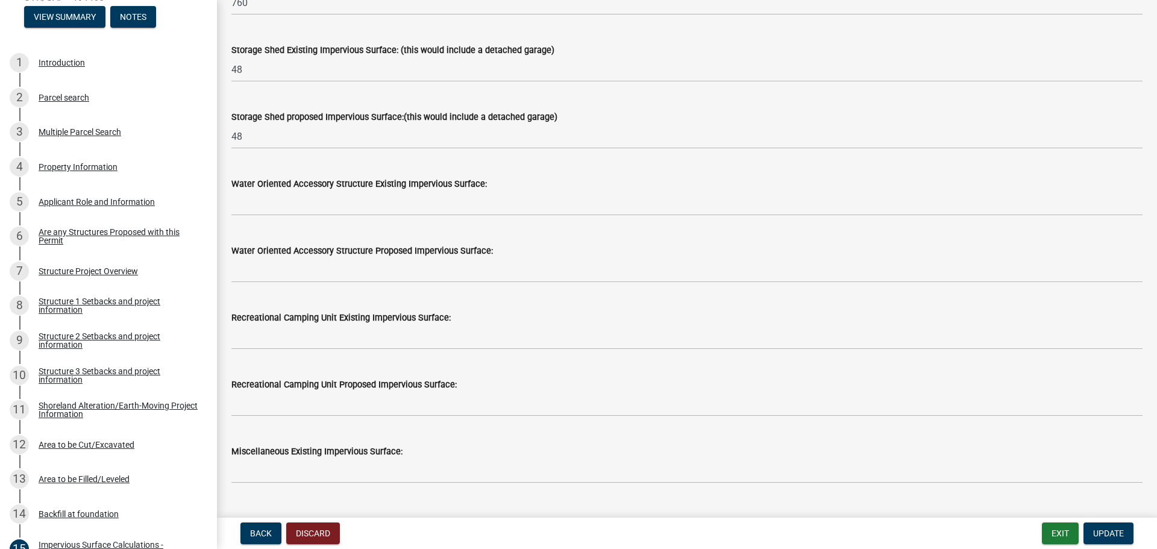
scroll to position [154, 0]
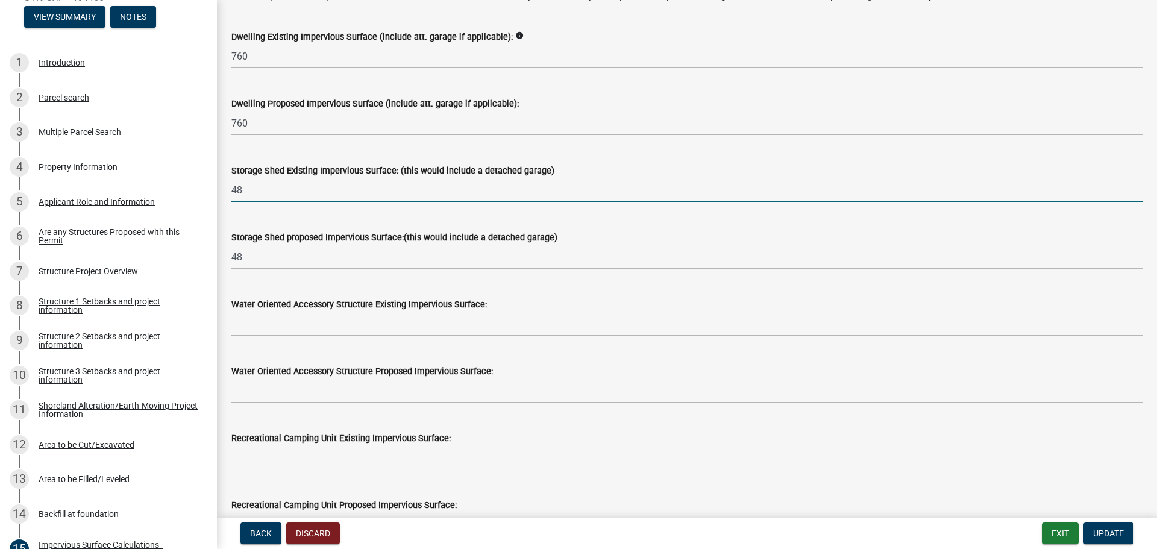
drag, startPoint x: 242, startPoint y: 186, endPoint x: 230, endPoint y: 187, distance: 12.7
click at [230, 187] on div "Storage Shed Existing Impervious Surface: (this would include a detached garage…" at bounding box center [686, 174] width 929 height 56
type input "40"
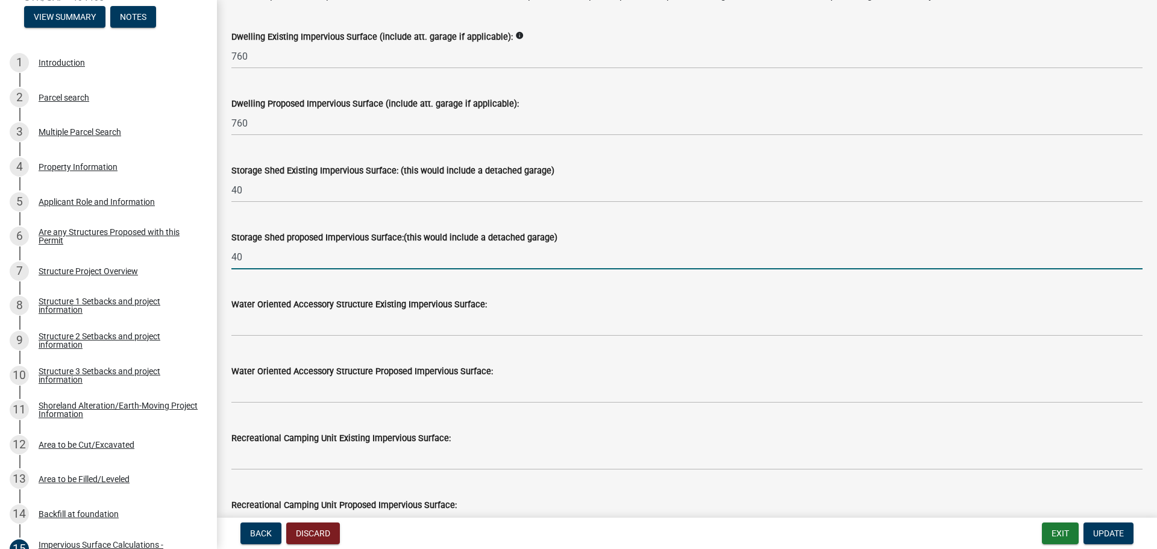
type input "40"
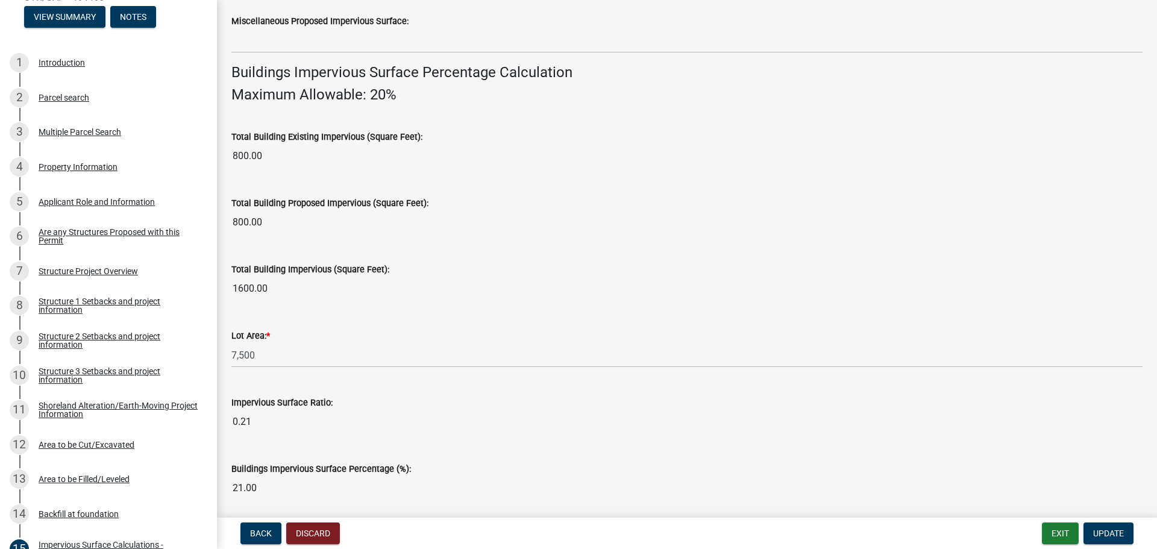
scroll to position [817, 0]
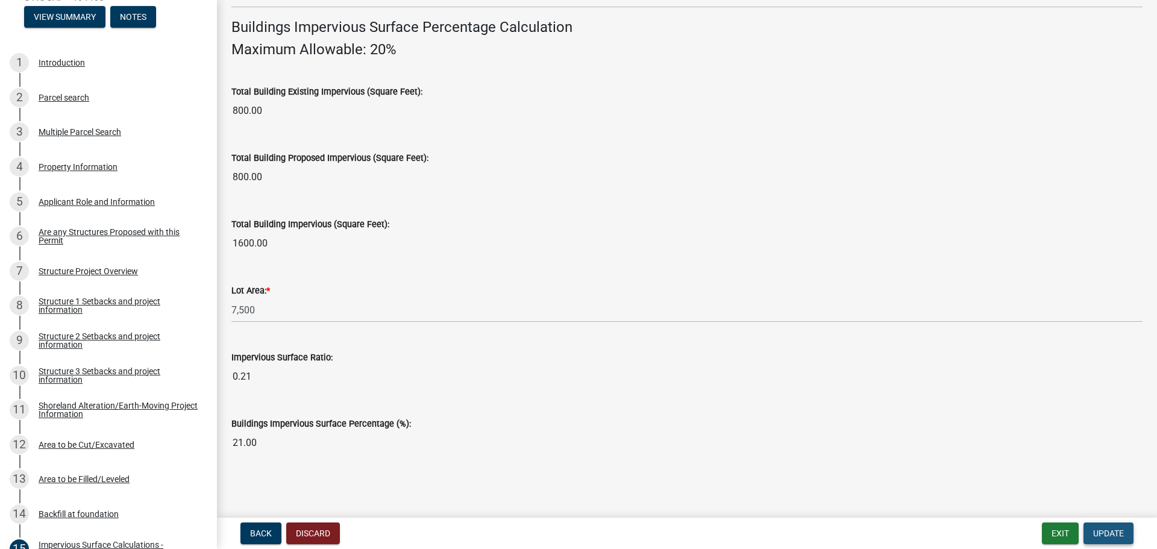
click at [1110, 526] on button "Update" at bounding box center [1108, 533] width 50 height 22
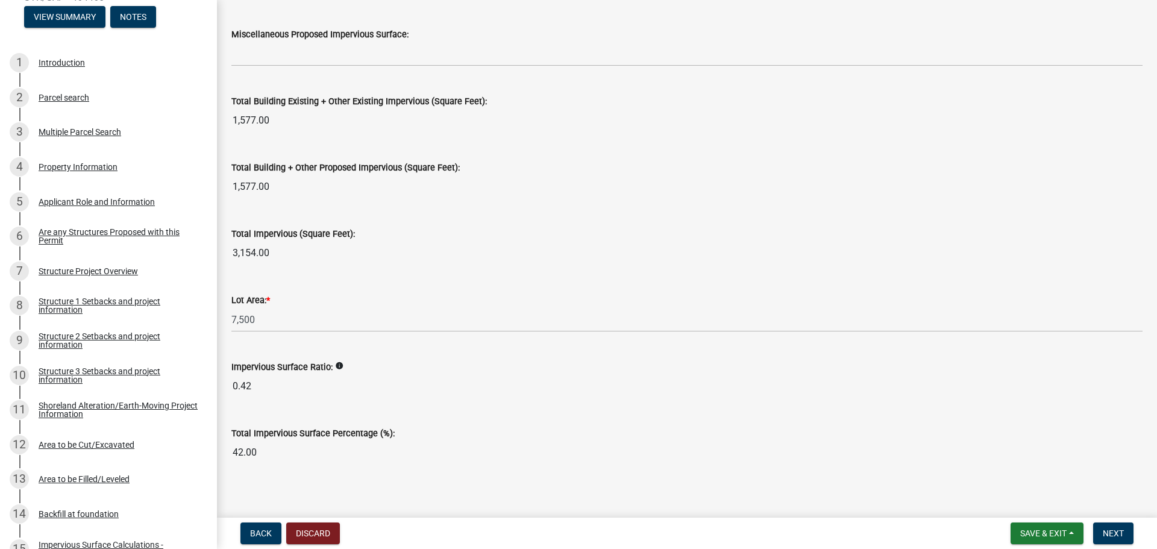
scroll to position [1303, 0]
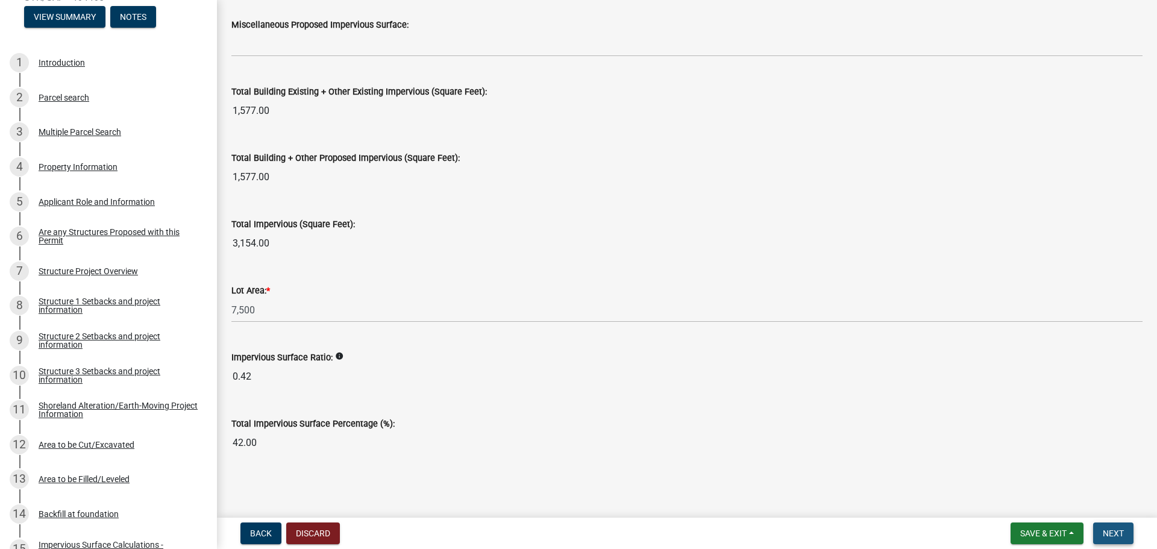
click at [1113, 535] on span "Next" at bounding box center [1112, 533] width 21 height 10
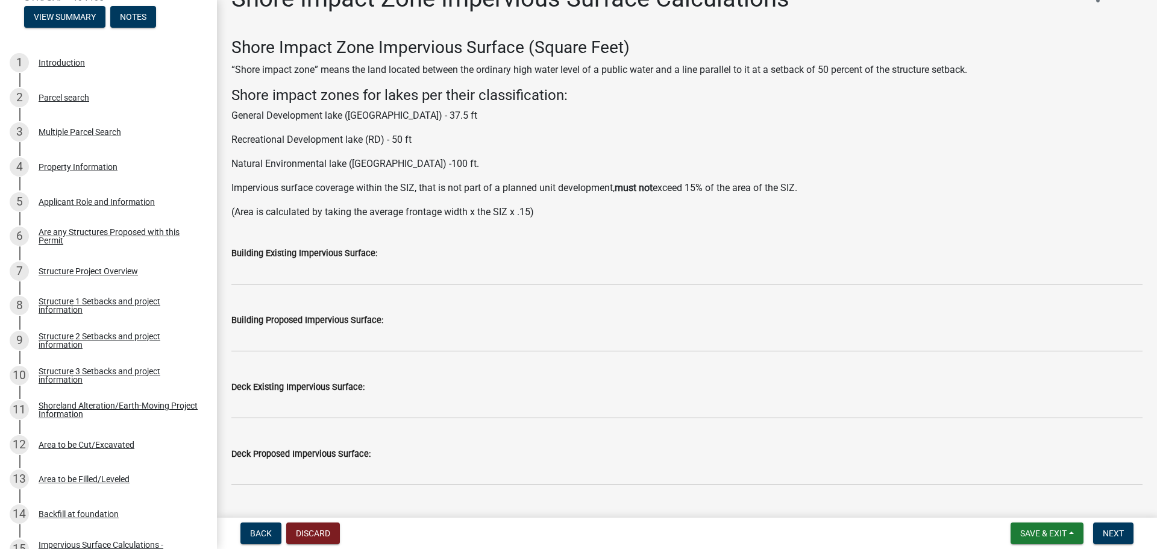
scroll to position [16, 0]
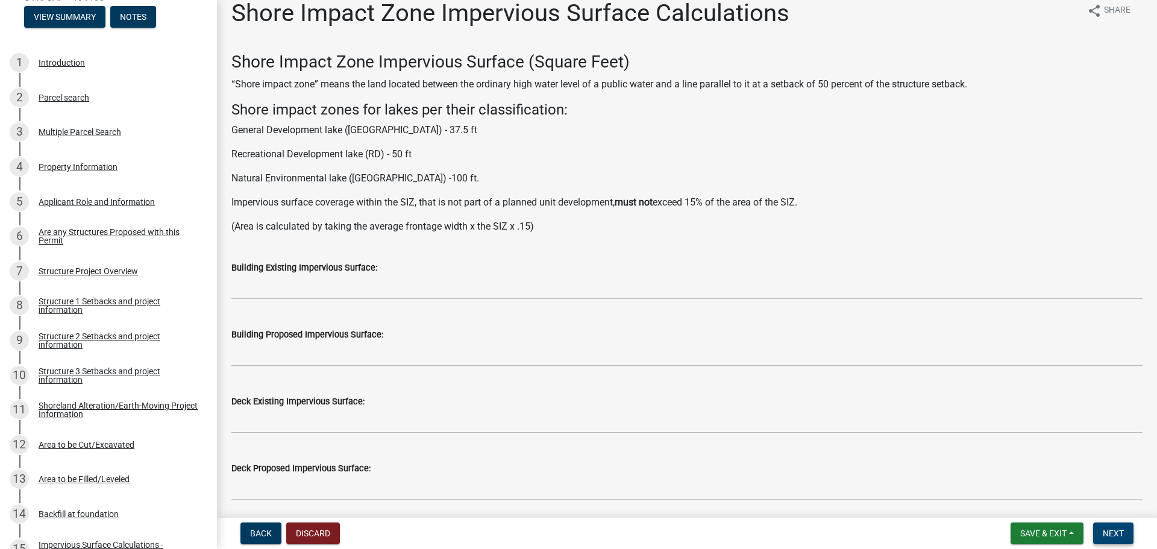
click at [1110, 532] on span "Next" at bounding box center [1112, 533] width 21 height 10
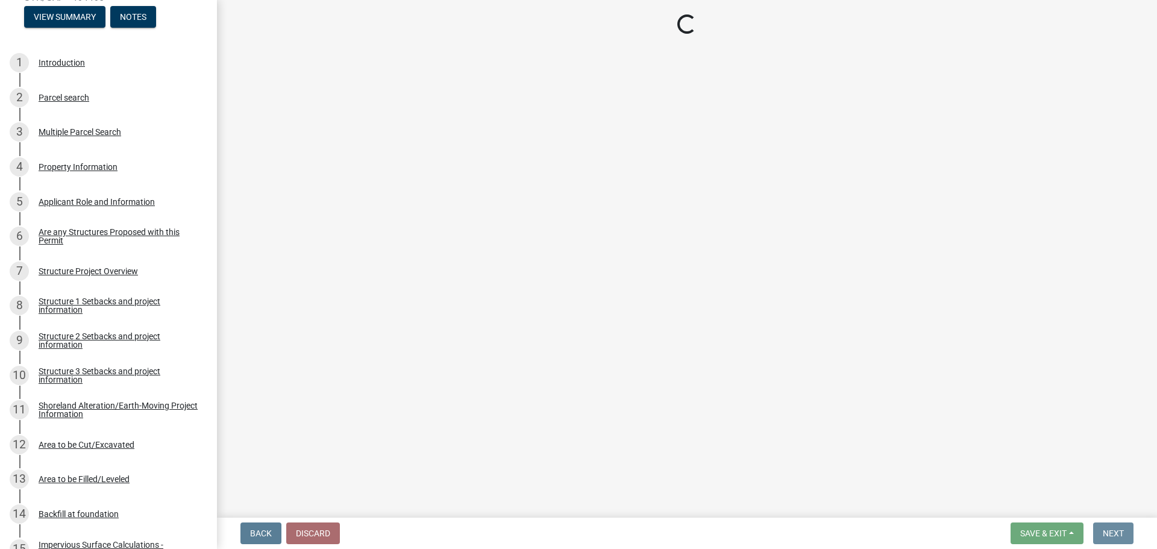
scroll to position [0, 0]
